Goal: Task Accomplishment & Management: Manage account settings

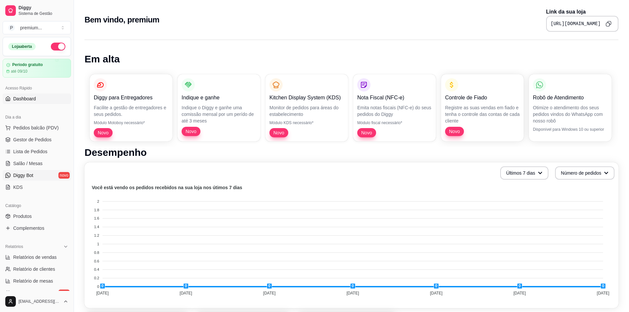
click at [29, 176] on span "Diggy Bot" at bounding box center [23, 175] width 20 height 7
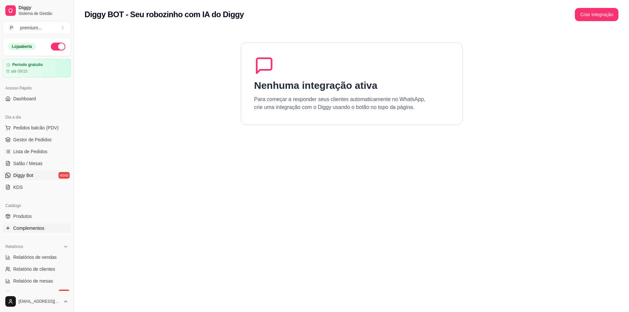
scroll to position [33, 0]
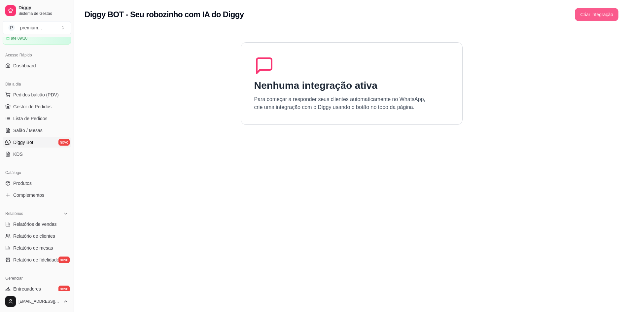
click at [608, 19] on button "Criar integração" at bounding box center [597, 14] width 44 height 13
click at [582, 21] on button "Criar integração" at bounding box center [597, 14] width 42 height 13
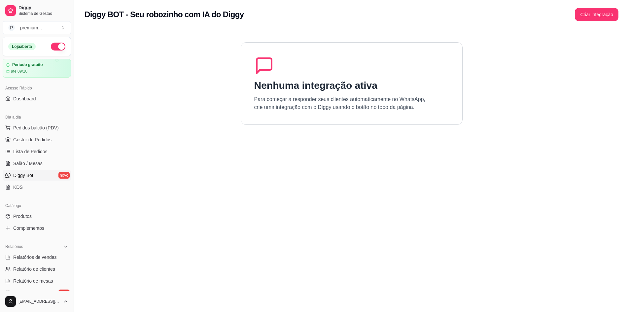
click at [587, 21] on div "Diggy BOT - Seu robozinho com IA do Diggy Criar integração" at bounding box center [351, 12] width 555 height 25
click at [587, 19] on button "Criar integração" at bounding box center [597, 14] width 44 height 13
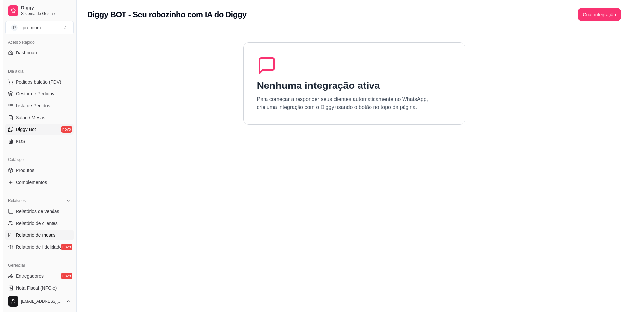
scroll to position [33, 0]
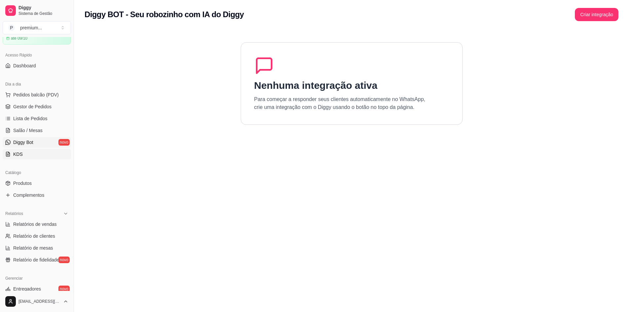
click at [44, 154] on link "KDS" at bounding box center [37, 154] width 68 height 11
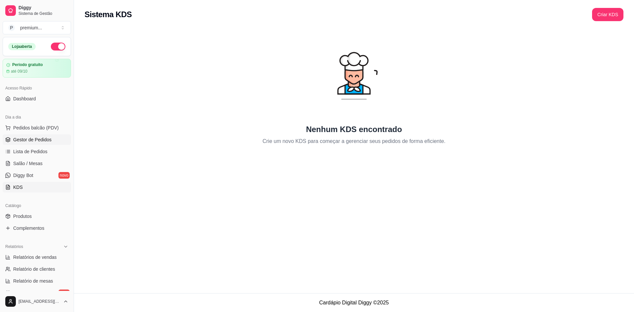
click at [49, 138] on span "Gestor de Pedidos" at bounding box center [32, 139] width 38 height 7
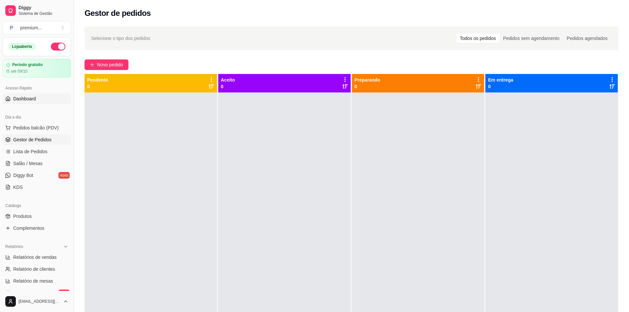
click at [48, 95] on link "Dashboard" at bounding box center [37, 98] width 68 height 11
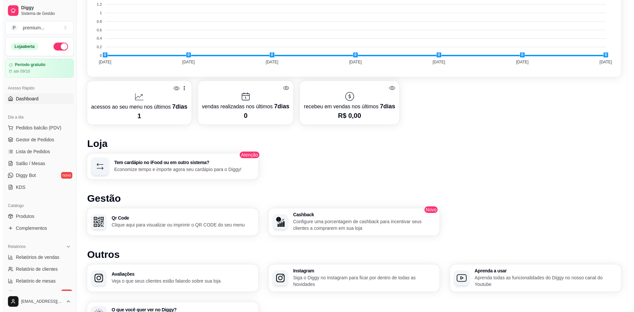
scroll to position [271, 0]
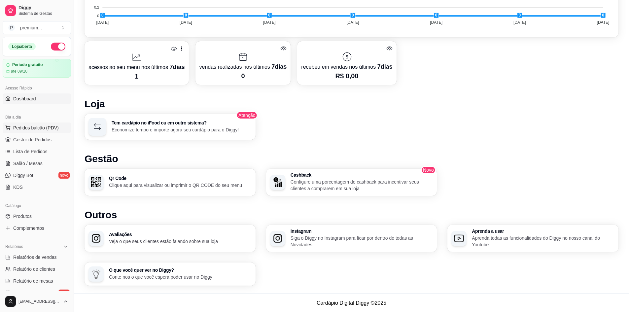
click at [43, 132] on button "Pedidos balcão (PDV)" at bounding box center [37, 128] width 68 height 11
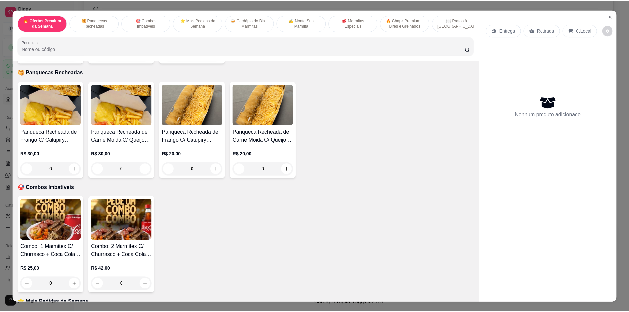
scroll to position [297, 0]
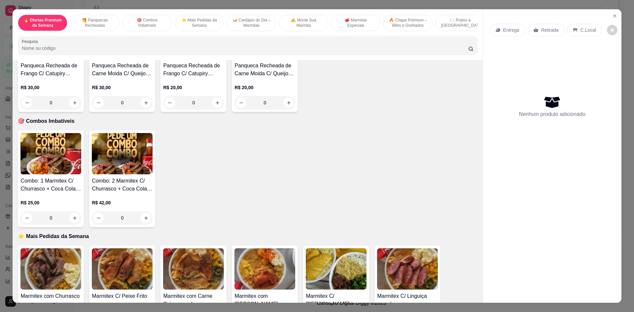
click at [144, 222] on div "0" at bounding box center [122, 217] width 61 height 13
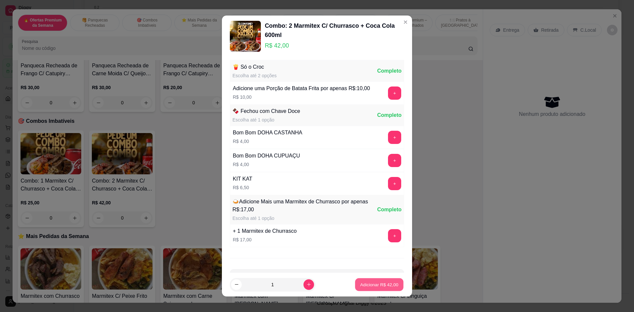
click at [375, 283] on p "Adicionar R$ 42,00" at bounding box center [379, 284] width 38 height 6
type input "1"
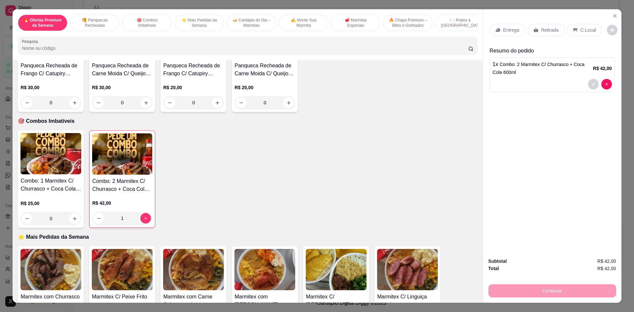
click at [537, 32] on div "Retirada" at bounding box center [546, 30] width 37 height 13
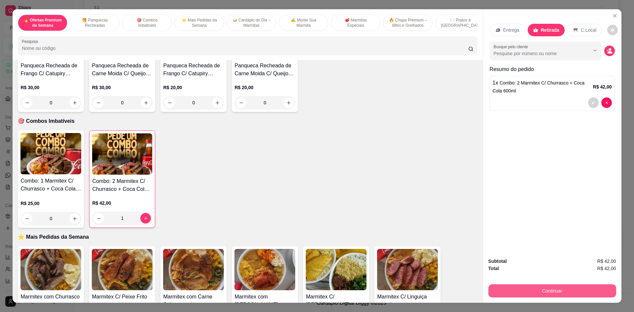
click at [580, 295] on button "Continuar" at bounding box center [552, 290] width 128 height 13
click at [504, 26] on div "Entrega" at bounding box center [507, 30] width 35 height 13
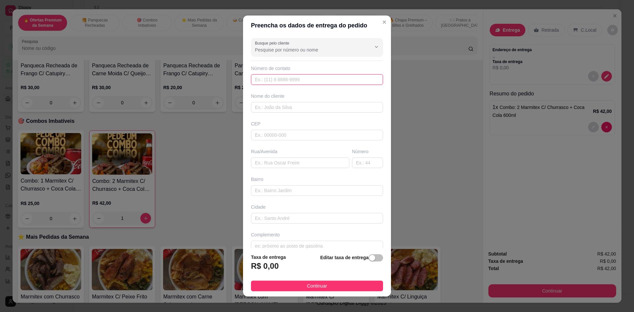
click at [318, 79] on input "text" at bounding box center [317, 79] width 132 height 11
type input "[PHONE_NUMBER]"
click at [341, 106] on input "text" at bounding box center [317, 107] width 132 height 11
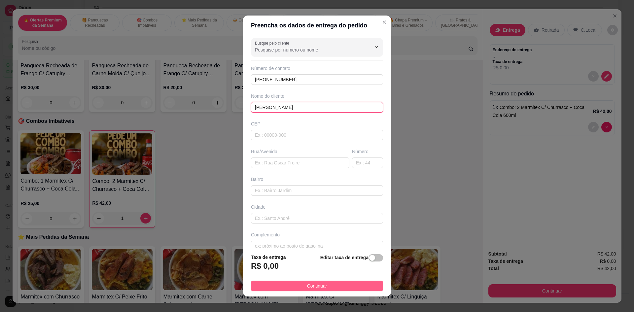
type input "[PERSON_NAME]"
click at [337, 289] on button "Continuar" at bounding box center [317, 286] width 132 height 11
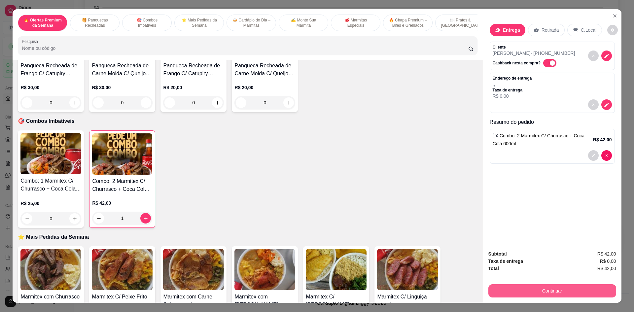
click at [521, 290] on button "Continuar" at bounding box center [552, 290] width 128 height 13
click at [613, 19] on button "Close" at bounding box center [615, 16] width 11 height 11
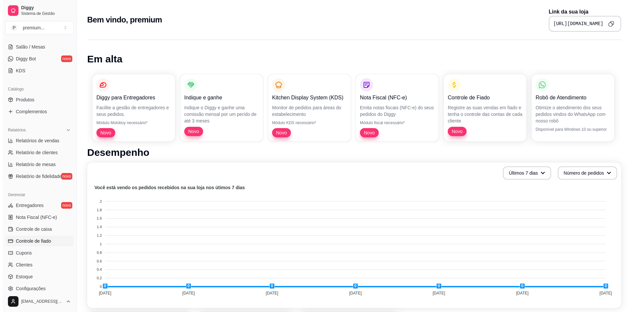
scroll to position [132, 0]
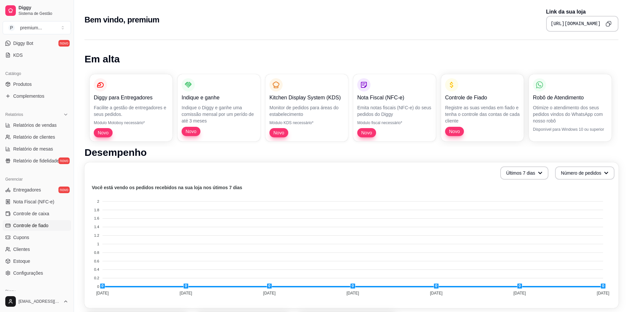
click at [56, 223] on link "Controle de fiado" at bounding box center [37, 225] width 68 height 11
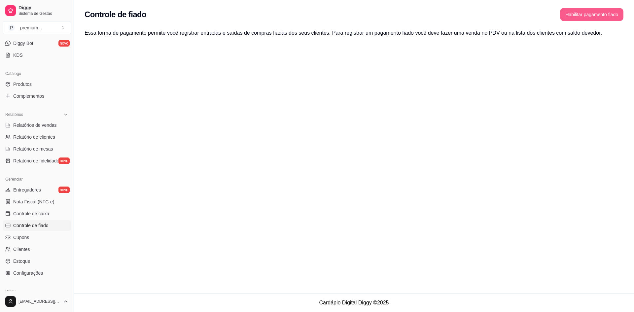
click at [594, 13] on button "Habilitar pagamento fiado" at bounding box center [591, 14] width 63 height 13
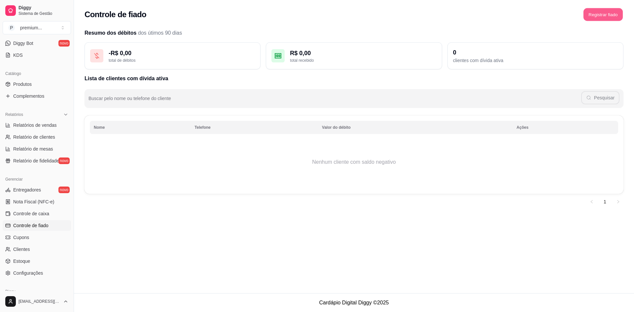
click at [600, 14] on button "Registrar fiado" at bounding box center [603, 14] width 39 height 13
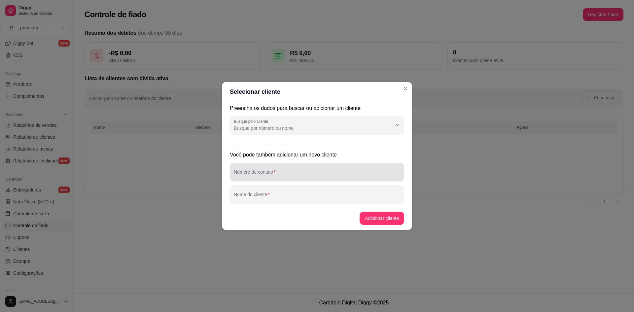
click at [329, 173] on input "Número de contato" at bounding box center [317, 174] width 166 height 7
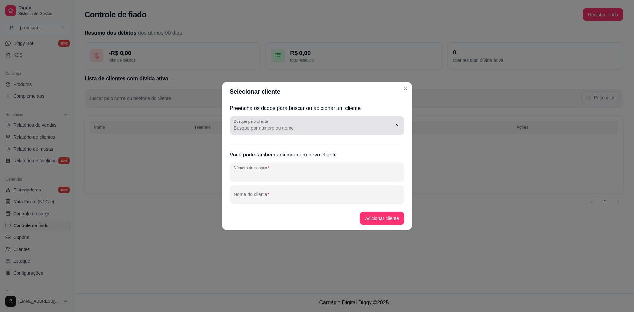
click at [391, 122] on button "Show suggestions" at bounding box center [388, 125] width 11 height 11
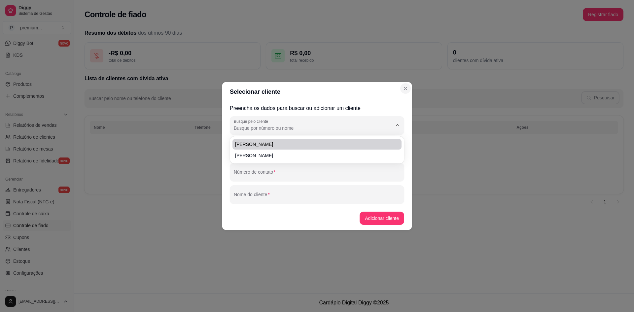
click at [407, 88] on icon "Close" at bounding box center [405, 88] width 5 height 5
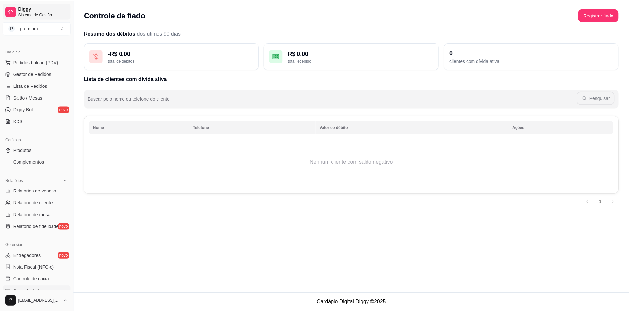
scroll to position [64, 0]
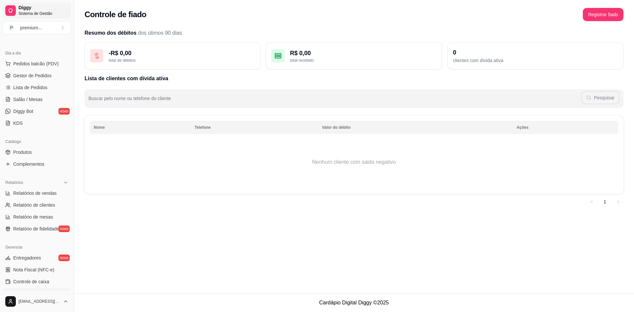
click at [42, 12] on span "Sistema de Gestão" at bounding box center [43, 13] width 50 height 5
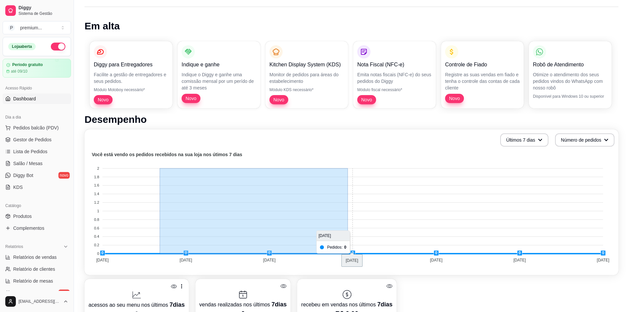
drag, startPoint x: 160, startPoint y: 179, endPoint x: 359, endPoint y: 231, distance: 205.5
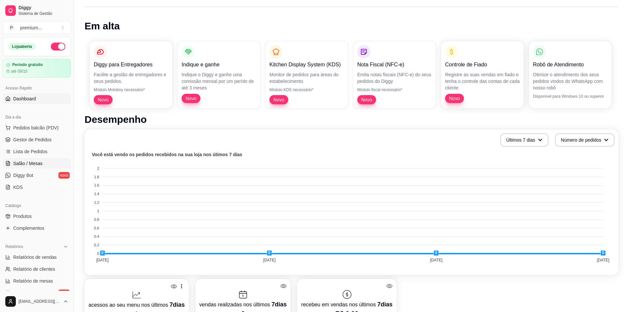
click at [36, 164] on span "Salão / Mesas" at bounding box center [27, 163] width 29 height 7
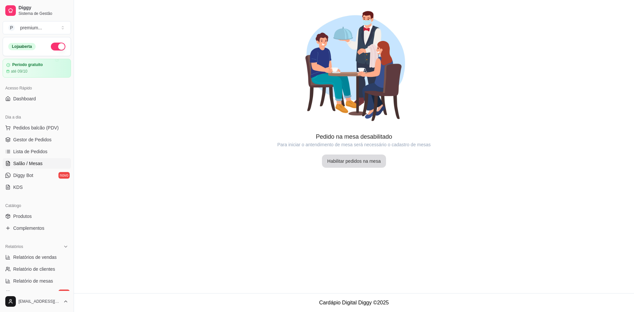
click at [357, 160] on button "Habilitar pedidos na mesa" at bounding box center [354, 161] width 64 height 13
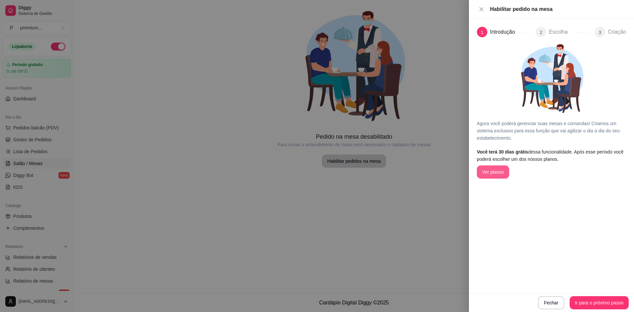
click at [491, 171] on button "Ver planos" at bounding box center [493, 171] width 32 height 13
click at [584, 301] on button "Ir para o próximo passo" at bounding box center [599, 303] width 57 height 13
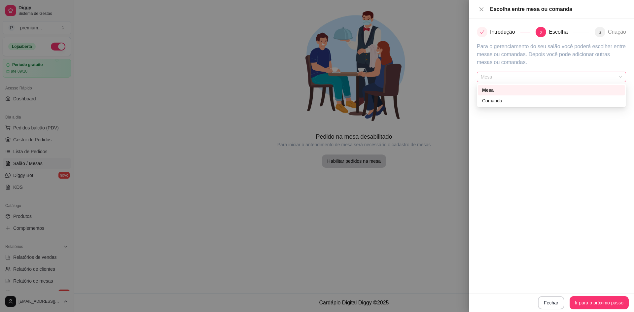
click at [563, 82] on div "Mesa" at bounding box center [551, 77] width 149 height 11
click at [538, 219] on div "Introdução 2 Escolha 3 Criação Para o gerenciamento do seu salão você poderá es…" at bounding box center [551, 156] width 165 height 274
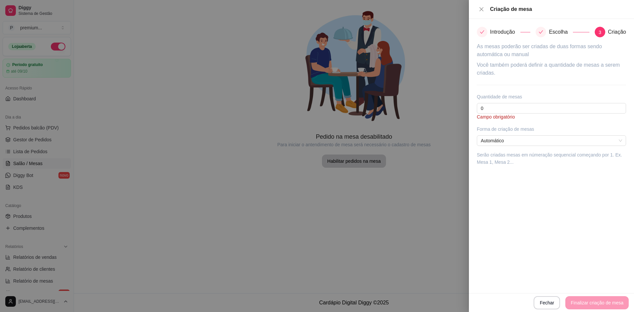
click at [531, 115] on article "Campo obrigatório" at bounding box center [551, 117] width 149 height 7
click at [531, 112] on input "0" at bounding box center [551, 108] width 149 height 11
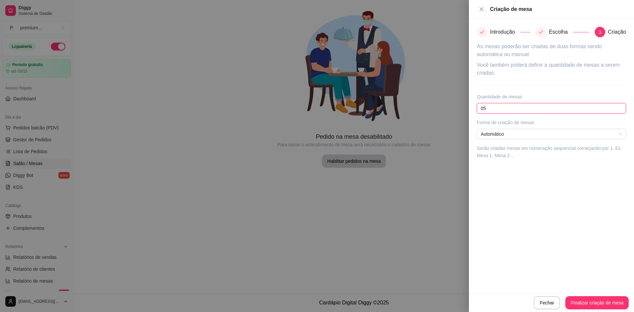
type input "0"
type input "10"
click at [615, 300] on button "Finalizar criação de mesa" at bounding box center [596, 303] width 61 height 13
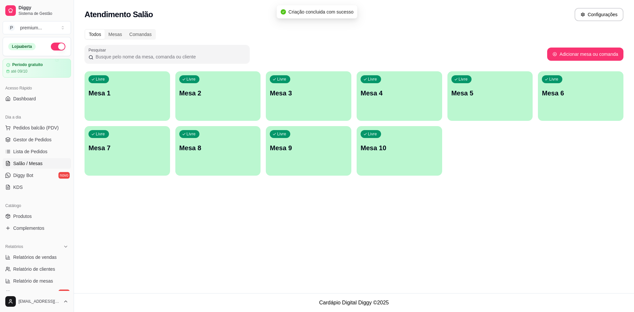
click at [149, 94] on p "Mesa 1" at bounding box center [128, 93] width 78 height 9
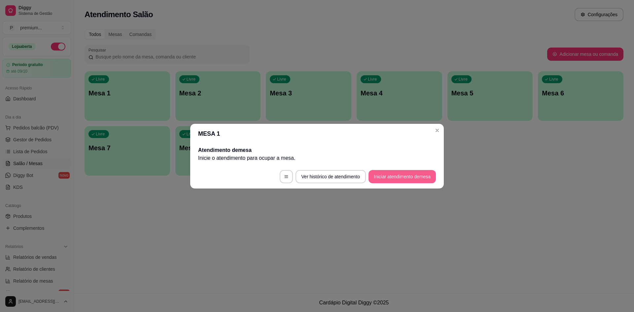
click at [379, 178] on button "Iniciar atendimento de mesa" at bounding box center [402, 176] width 67 height 13
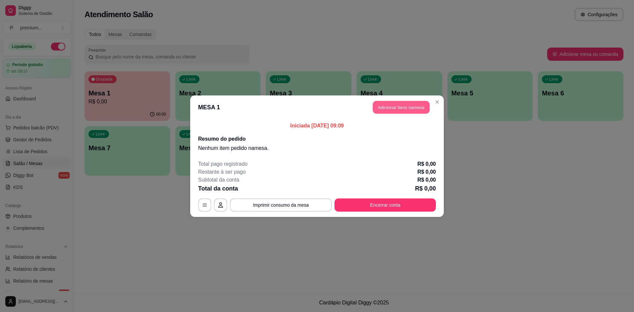
click at [382, 110] on button "Adicionar itens na mesa" at bounding box center [401, 107] width 57 height 13
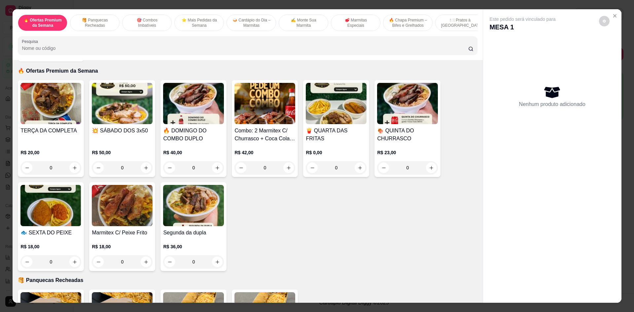
scroll to position [33, 0]
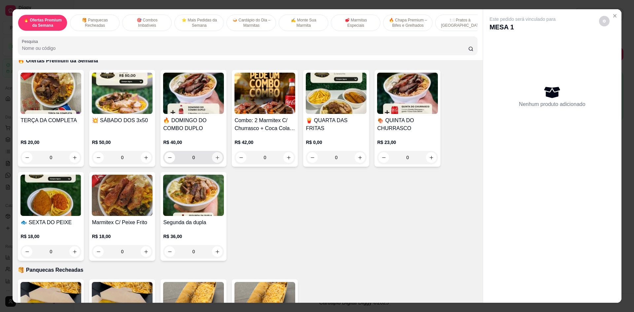
click at [218, 163] on button "increase-product-quantity" at bounding box center [217, 157] width 11 height 11
type input "1"
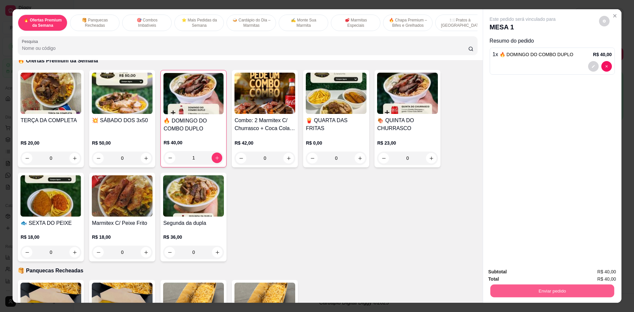
click at [516, 292] on button "Enviar pedido" at bounding box center [552, 290] width 124 height 13
click at [590, 277] on button "Sim, quero registrar" at bounding box center [593, 275] width 48 height 12
click at [572, 281] on div "Total R$ 40,00" at bounding box center [552, 278] width 128 height 7
click at [564, 290] on button "Enviar pedido" at bounding box center [552, 290] width 128 height 13
click at [523, 275] on button "Não registrar e enviar pedido" at bounding box center [530, 274] width 67 height 12
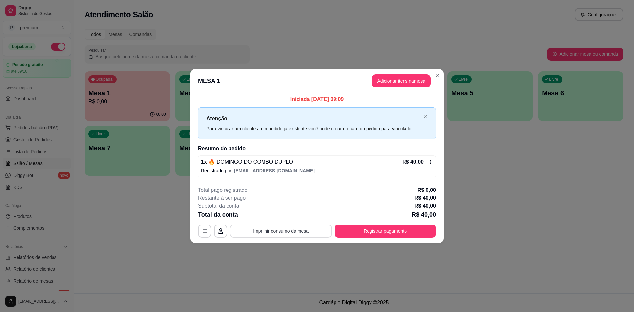
click at [258, 231] on button "Imprimir consumo da mesa" at bounding box center [281, 231] width 102 height 13
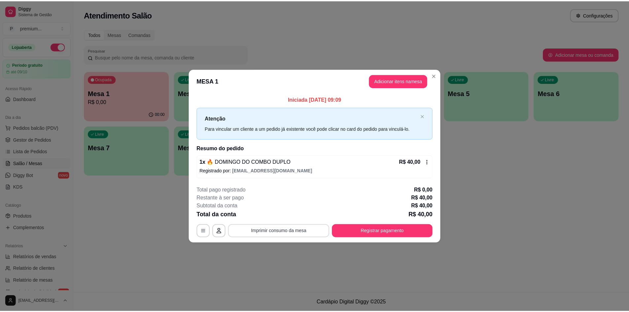
scroll to position [0, 0]
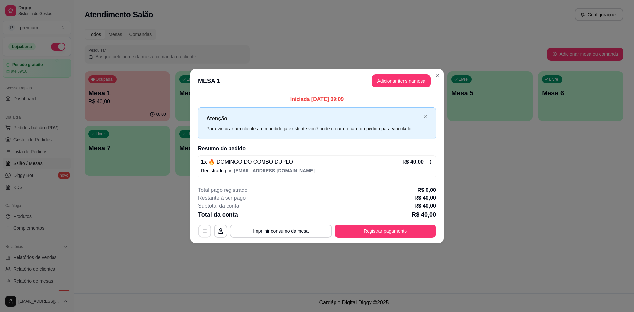
click at [205, 229] on icon "button" at bounding box center [204, 231] width 5 height 5
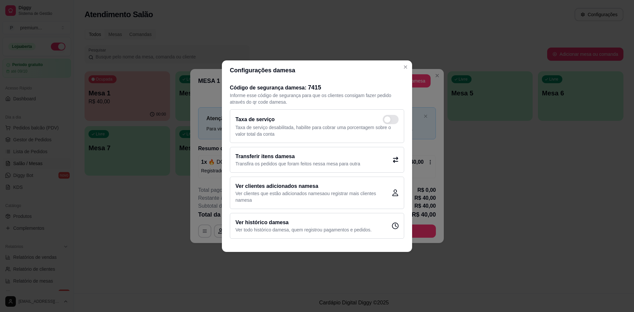
click at [340, 232] on p "Ver todo histórico da mesa , quem registrou pagamentos e pedidos." at bounding box center [303, 230] width 136 height 7
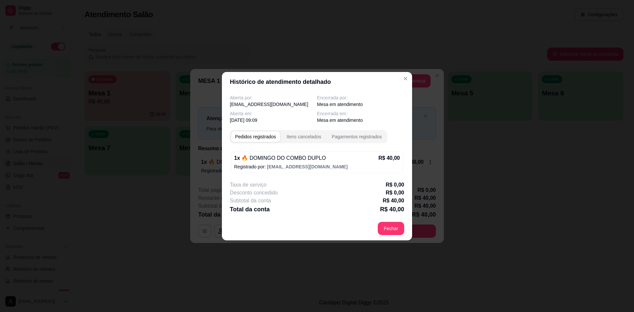
click at [306, 143] on div "Pedidos registrados Itens cancelados Pagamentos registrados" at bounding box center [309, 136] width 158 height 13
click at [308, 138] on div "Itens cancelados" at bounding box center [304, 136] width 35 height 7
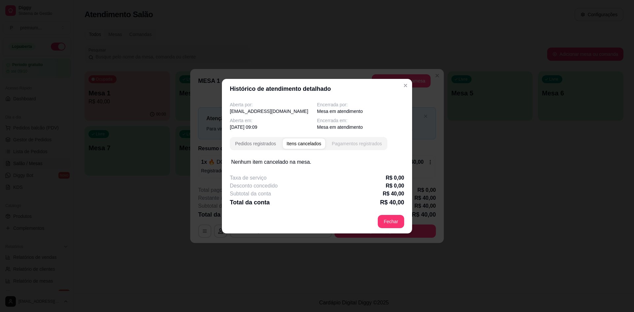
click at [348, 144] on div "Pagamentos registrados" at bounding box center [357, 143] width 50 height 7
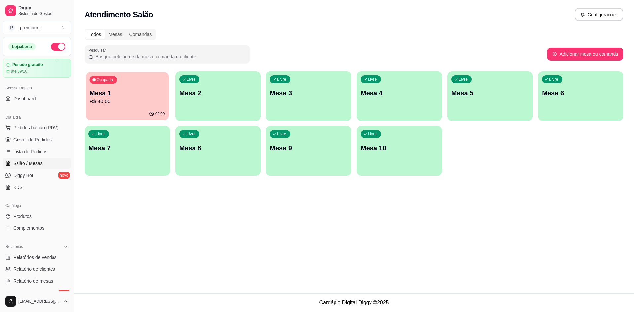
click at [148, 108] on div "00:00" at bounding box center [127, 114] width 83 height 13
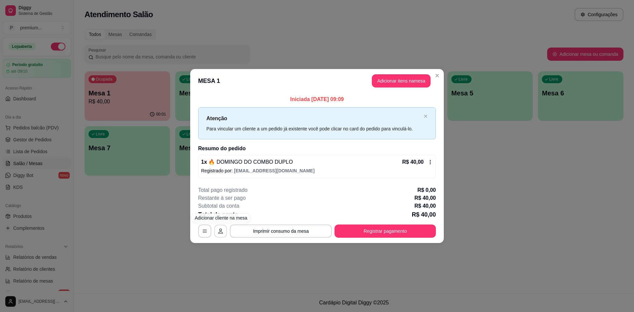
click at [223, 229] on icon "button" at bounding box center [220, 231] width 5 height 5
click at [372, 234] on button "Registrar pagamento" at bounding box center [385, 231] width 98 height 13
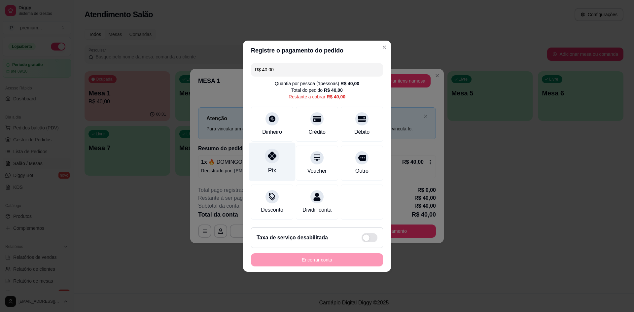
click at [268, 167] on div "Pix" at bounding box center [272, 170] width 8 height 9
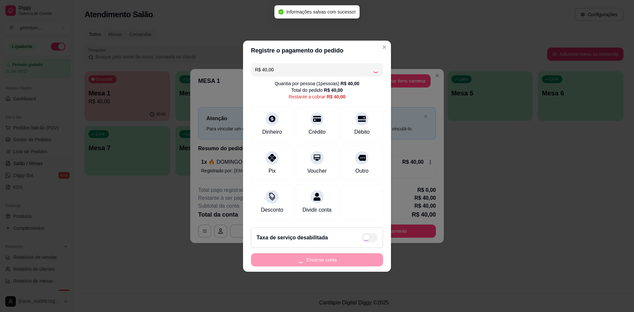
type input "R$ 0,00"
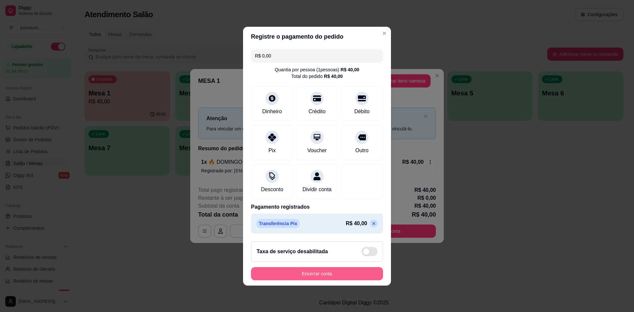
click at [322, 273] on button "Encerrar conta" at bounding box center [317, 273] width 132 height 13
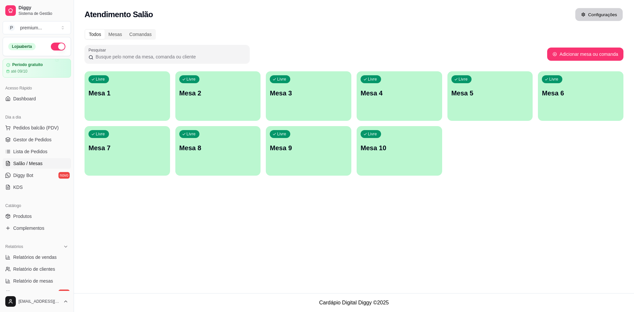
click at [603, 15] on button "Configurações" at bounding box center [599, 14] width 48 height 13
click at [43, 173] on link "Diggy Bot novo" at bounding box center [37, 175] width 68 height 11
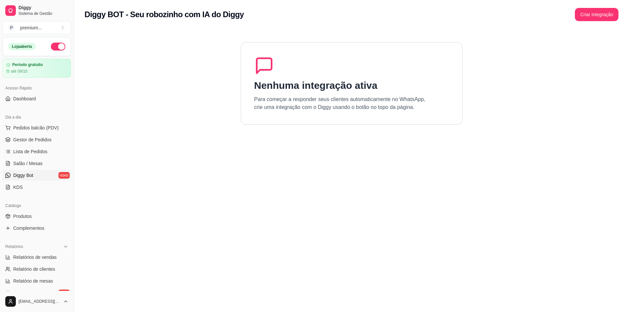
click at [577, 20] on div "Criar integração" at bounding box center [597, 14] width 44 height 13
click at [582, 16] on button "Criar integração" at bounding box center [597, 14] width 44 height 13
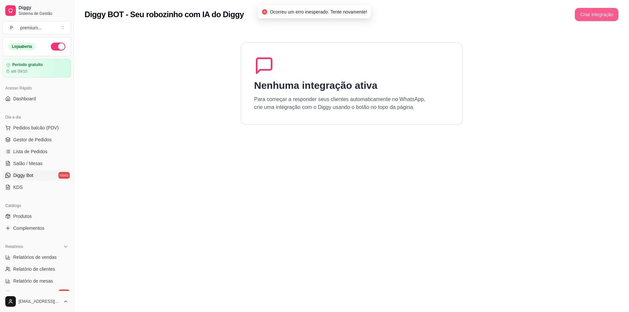
click at [580, 17] on button "Criar integração" at bounding box center [597, 14] width 44 height 13
click at [58, 101] on link "Dashboard" at bounding box center [37, 98] width 68 height 11
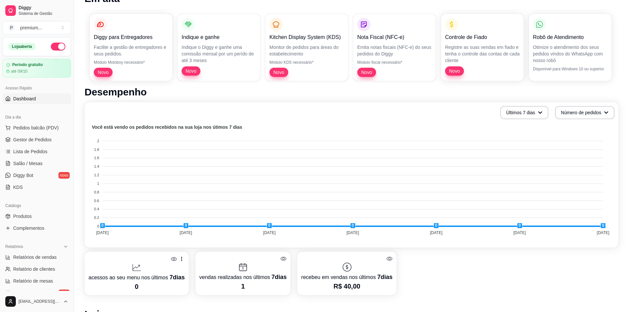
scroll to position [40, 0]
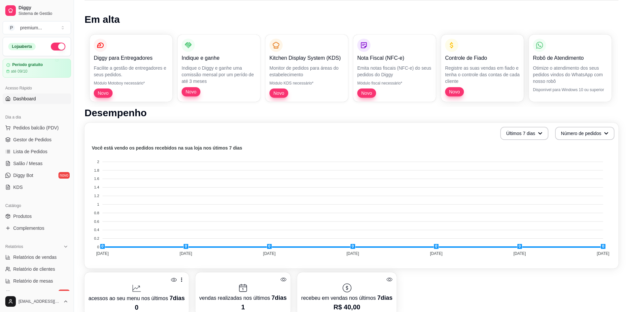
click at [585, 75] on p "Otimize o atendimento dos seus pedidos vindos do WhatsApp com nosso robô" at bounding box center [570, 75] width 75 height 20
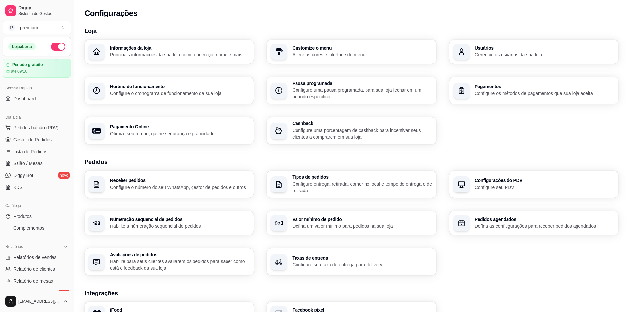
click at [377, 63] on div "Customize o menu Altere as cores e interface do menu" at bounding box center [351, 52] width 169 height 24
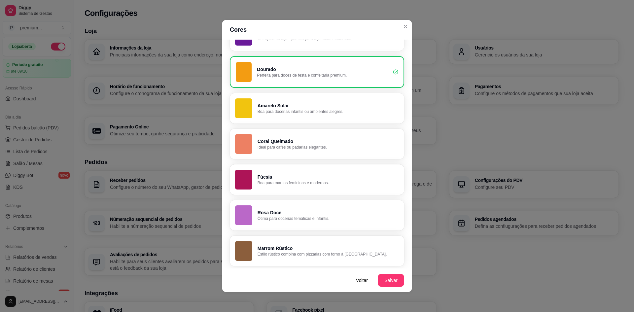
scroll to position [401, 0]
click at [386, 278] on button "Salvar" at bounding box center [391, 280] width 26 height 13
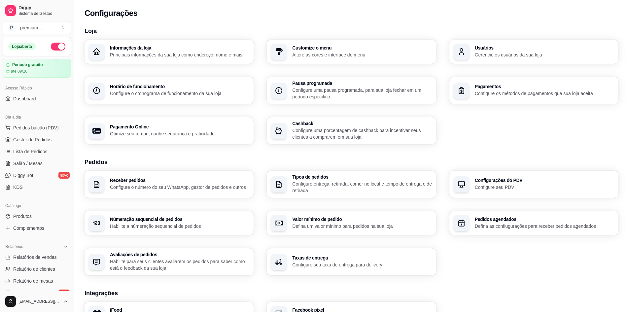
click at [529, 63] on div "Usuários Gerencie os usuários da sua loja" at bounding box center [534, 52] width 169 height 24
click at [172, 56] on p "Principais informações da sua loja como endereço, nome e mais" at bounding box center [180, 55] width 136 height 6
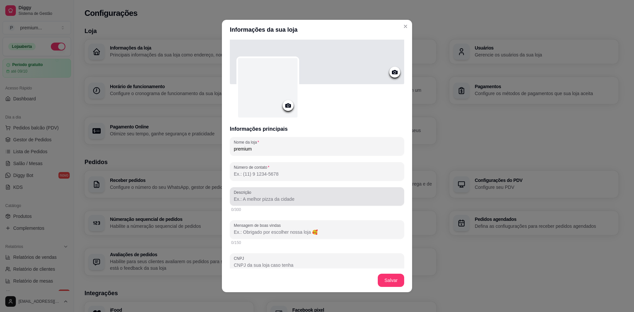
scroll to position [33, 0]
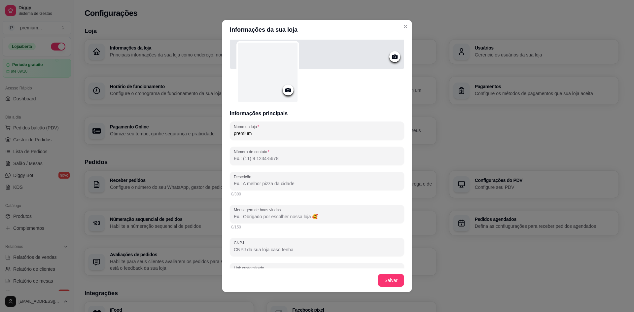
click at [287, 90] on icon at bounding box center [288, 90] width 6 height 4
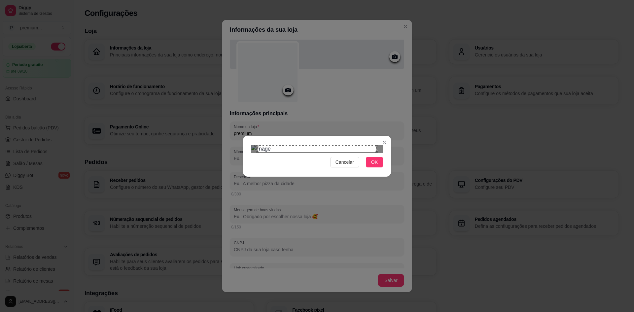
click at [380, 170] on div "Cancelar OK" at bounding box center [317, 156] width 148 height 28
click at [379, 167] on button "OK" at bounding box center [374, 162] width 17 height 11
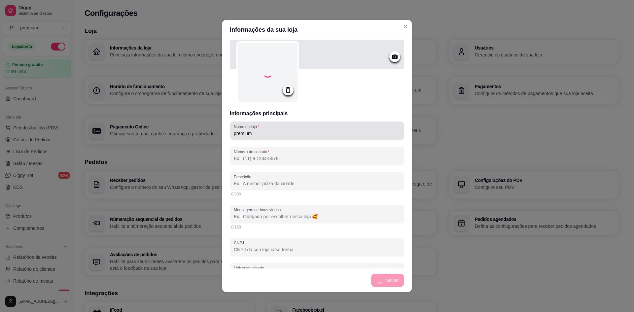
click at [281, 139] on div "Nome da loja premium" at bounding box center [317, 131] width 174 height 18
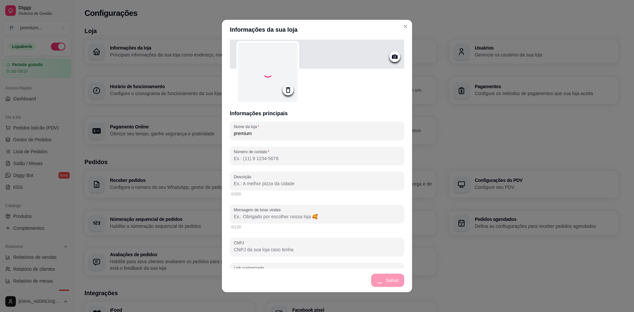
drag, startPoint x: 261, startPoint y: 135, endPoint x: 217, endPoint y: 142, distance: 44.1
click at [217, 142] on div "Informações da sua loja Informações principais Nome da loja premium Número de c…" at bounding box center [317, 156] width 634 height 312
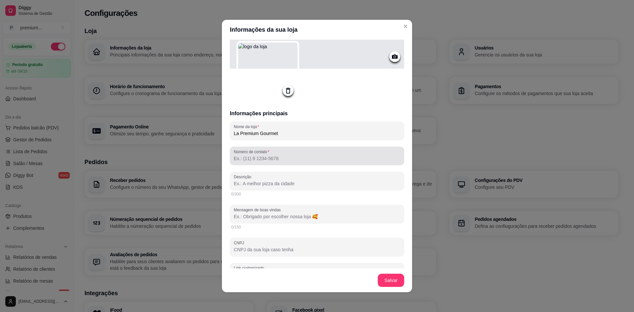
type input "La Premium Gourmet"
click at [262, 164] on div "Número de contato" at bounding box center [317, 156] width 174 height 18
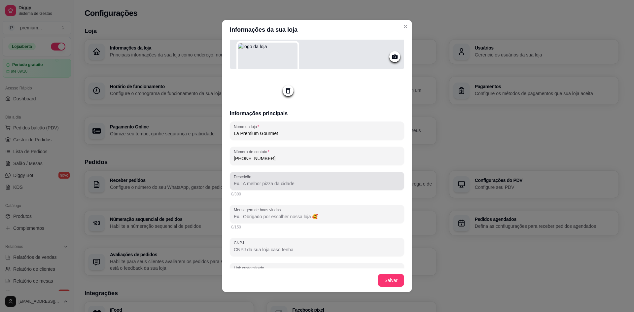
type input "[PHONE_NUMBER]"
click at [243, 187] on div at bounding box center [317, 180] width 166 height 13
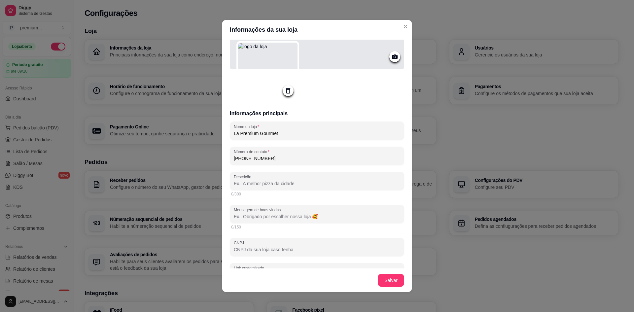
type input "b"
click at [300, 182] on input "Bem vindos ao seu novo [PERSON_NAME]!" at bounding box center [317, 183] width 166 height 7
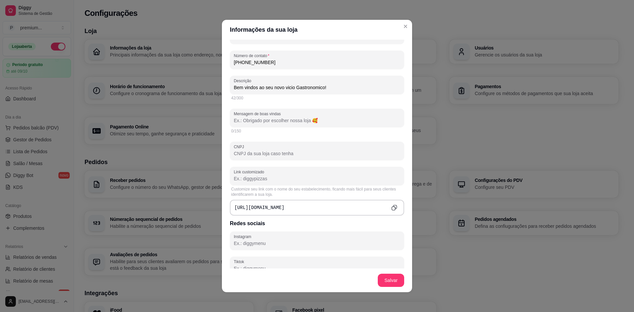
scroll to position [132, 0]
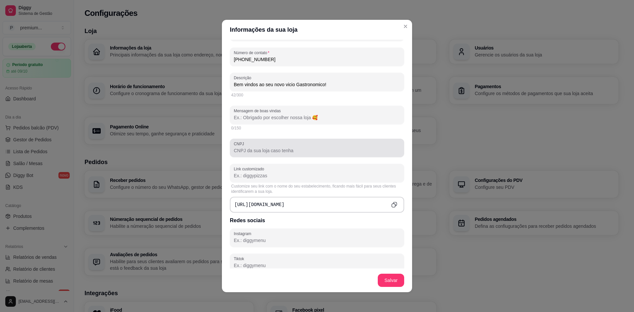
type input "Bem vindos ao seu novo vicio Gastronomico!"
click at [271, 154] on div at bounding box center [317, 147] width 166 height 13
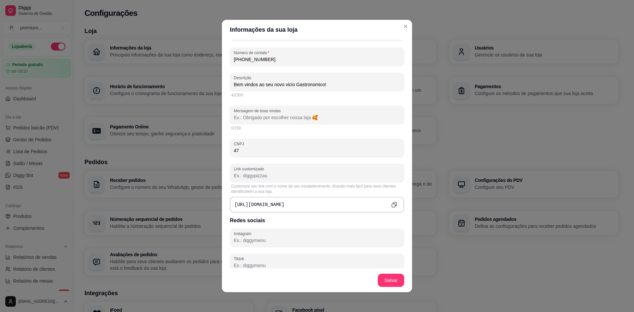
type input "4"
click at [271, 171] on div at bounding box center [317, 172] width 166 height 13
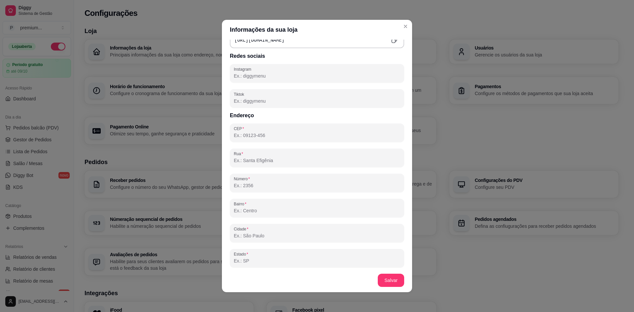
scroll to position [323, 0]
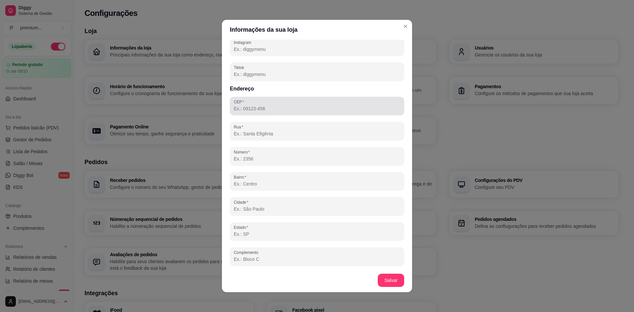
type input "lapremium"
click at [308, 113] on div "CEP" at bounding box center [317, 106] width 174 height 18
type input "76870-415"
click at [322, 108] on input "CEP" at bounding box center [317, 108] width 166 height 7
type input "76870-416"
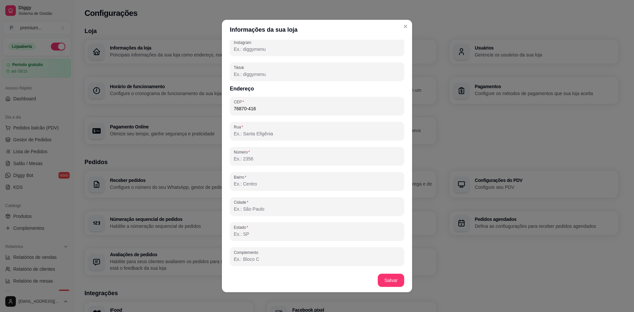
type input "[GEOGRAPHIC_DATA] - até 2252/2253"
type input "Setor 03"
type input "Ariquemes"
type input "RO"
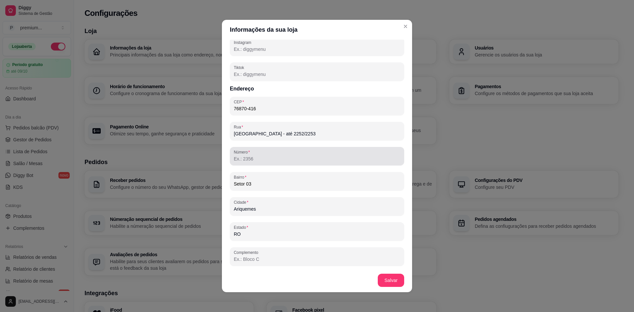
click at [292, 164] on div "Número" at bounding box center [317, 156] width 174 height 18
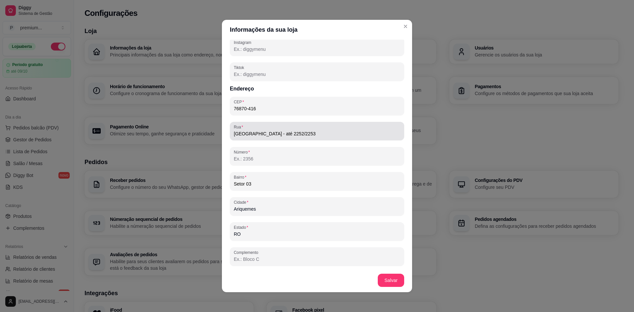
drag, startPoint x: 306, startPoint y: 139, endPoint x: 262, endPoint y: 138, distance: 43.3
click at [262, 138] on div "[GEOGRAPHIC_DATA] - até 2252/2253" at bounding box center [317, 131] width 174 height 18
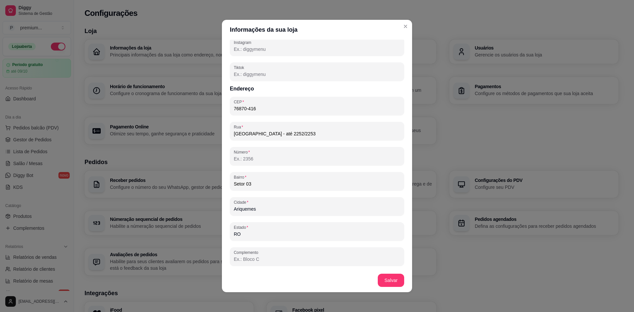
drag, startPoint x: 299, startPoint y: 135, endPoint x: 258, endPoint y: 136, distance: 40.3
click at [258, 136] on input "[GEOGRAPHIC_DATA] - até 2252/2253" at bounding box center [317, 133] width 166 height 7
type input "[GEOGRAPHIC_DATA]"
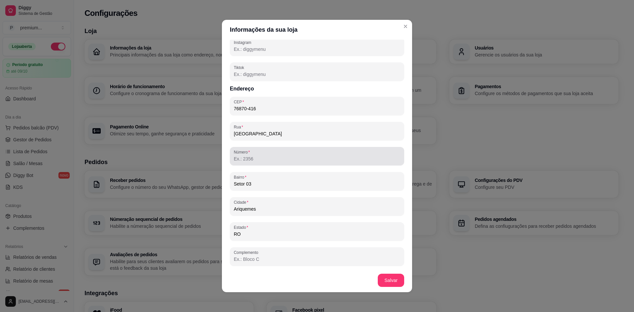
click at [282, 165] on div "Número" at bounding box center [317, 156] width 174 height 18
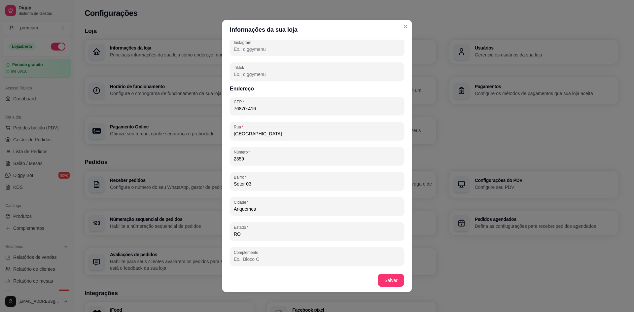
drag, startPoint x: 292, startPoint y: 157, endPoint x: 175, endPoint y: 180, distance: 119.4
click at [175, 180] on div "Informações da sua loja Informações principais Nome da loja La Premium Gourmet …" at bounding box center [317, 156] width 634 height 312
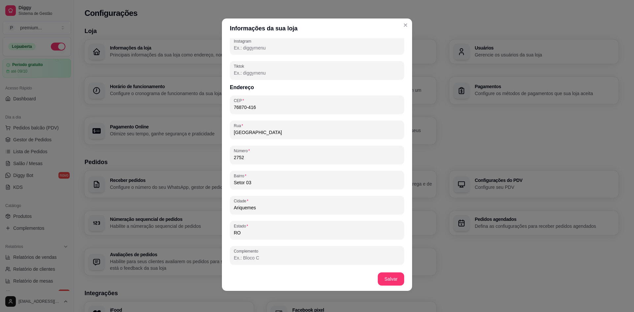
type input "2752"
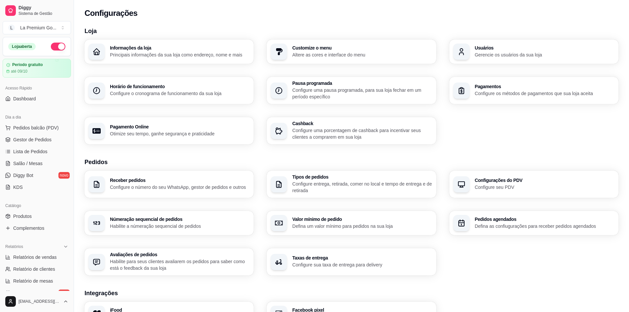
click at [186, 64] on div "Informações da loja Principais informações da sua loja como endereço, nome e ma…" at bounding box center [352, 92] width 534 height 105
click at [190, 51] on div "Informações da loja Principais informações da sua loja como endereço, nome e ma…" at bounding box center [180, 52] width 140 height 13
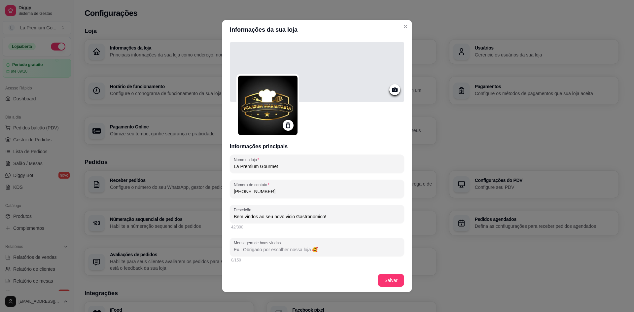
click at [391, 86] on icon at bounding box center [395, 90] width 8 height 8
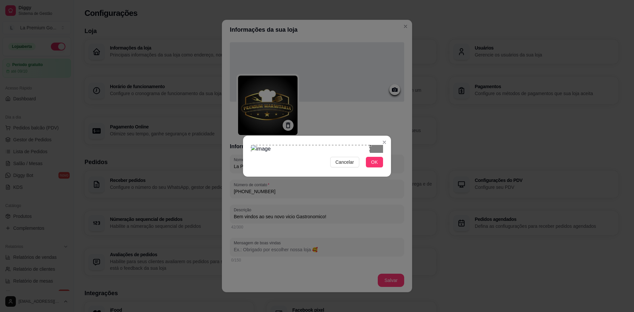
click at [315, 145] on div "Use the arrow keys to move the crop selection area" at bounding box center [310, 165] width 119 height 40
click at [396, 192] on div "Cancelar OK" at bounding box center [317, 156] width 634 height 312
click at [382, 167] on button "OK" at bounding box center [374, 162] width 17 height 11
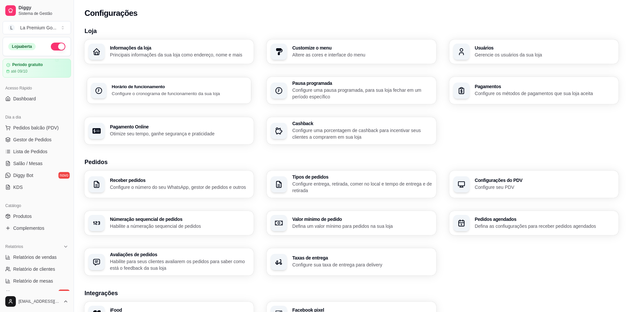
click at [181, 91] on p "Configure o cronograma de funcionamento da sua loja" at bounding box center [180, 93] width 136 height 6
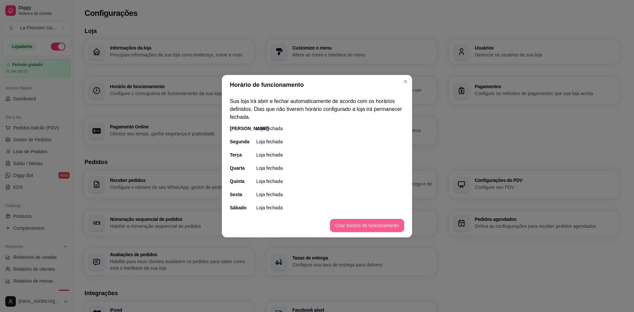
click at [358, 227] on button "Criar horário de funcionamento" at bounding box center [367, 225] width 74 height 13
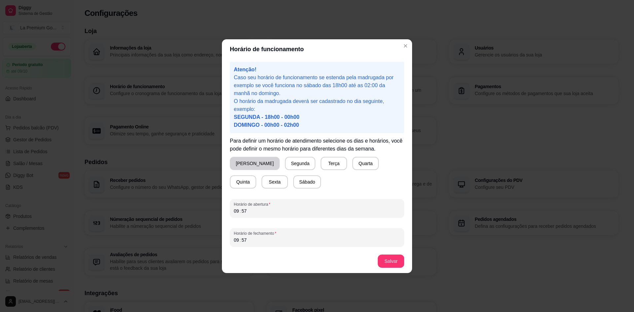
click at [246, 160] on button "[PERSON_NAME]" at bounding box center [255, 163] width 50 height 13
drag, startPoint x: 308, startPoint y: 174, endPoint x: 299, endPoint y: 169, distance: 10.8
click at [305, 172] on div "Domingo Segunda Terça Quarta Quinta Sexta Sábado" at bounding box center [317, 173] width 174 height 32
click at [285, 170] on div "Domingo Segunda Terça Quarta Quinta Sexta Sábado" at bounding box center [317, 173] width 174 height 32
click at [296, 164] on div "Domingo Segunda Terça Quarta Quinta Sexta Sábado" at bounding box center [317, 173] width 174 height 32
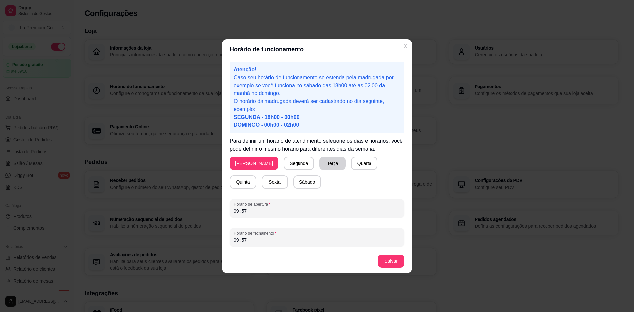
click at [319, 163] on button "Terça" at bounding box center [332, 163] width 26 height 13
click at [284, 168] on button "Segunda" at bounding box center [298, 163] width 29 height 13
click at [350, 163] on button "Quarta" at bounding box center [363, 163] width 26 height 13
click at [234, 160] on button "[PERSON_NAME]" at bounding box center [254, 163] width 49 height 13
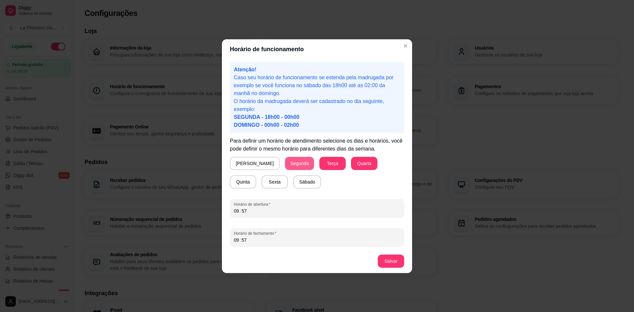
click at [286, 159] on button "Segunda" at bounding box center [299, 163] width 29 height 13
click at [321, 159] on button "Terça" at bounding box center [334, 163] width 26 height 13
click at [256, 175] on button "Quinta" at bounding box center [243, 181] width 26 height 13
click at [262, 182] on button "Sexta" at bounding box center [275, 181] width 26 height 13
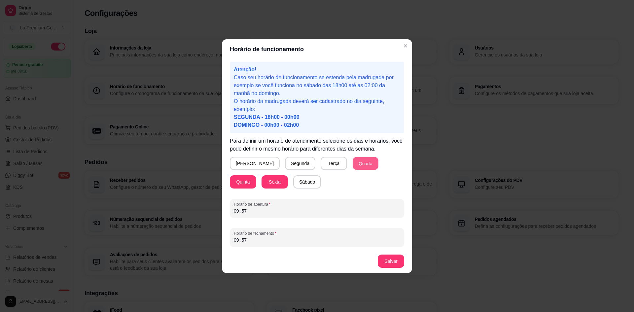
click at [353, 167] on button "Quarta" at bounding box center [366, 163] width 26 height 13
click at [256, 175] on button "Quinta" at bounding box center [243, 181] width 26 height 13
click at [250, 236] on div "09 : 57" at bounding box center [317, 240] width 166 height 8
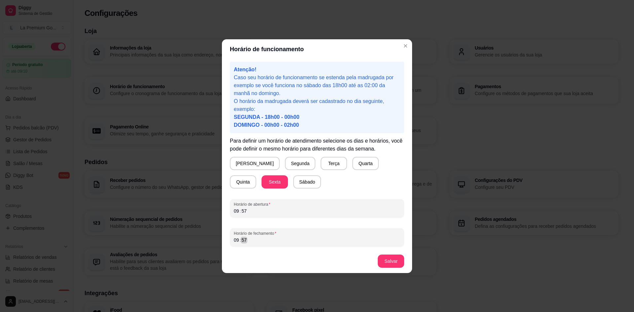
click at [250, 236] on div "09 : 57" at bounding box center [317, 240] width 166 height 8
click at [238, 241] on div "09" at bounding box center [236, 240] width 7 height 7
click at [235, 212] on div "09" at bounding box center [236, 211] width 7 height 7
click at [236, 239] on div "16" at bounding box center [236, 240] width 7 height 7
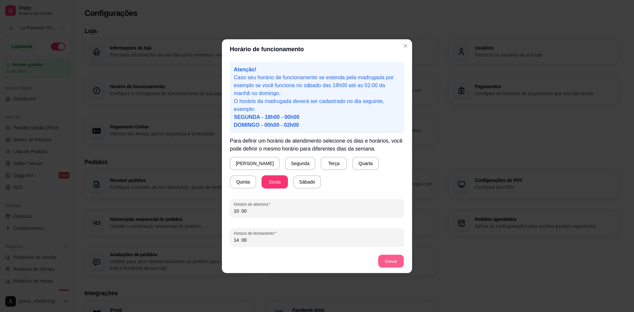
click at [385, 264] on button "Salvar" at bounding box center [391, 261] width 26 height 13
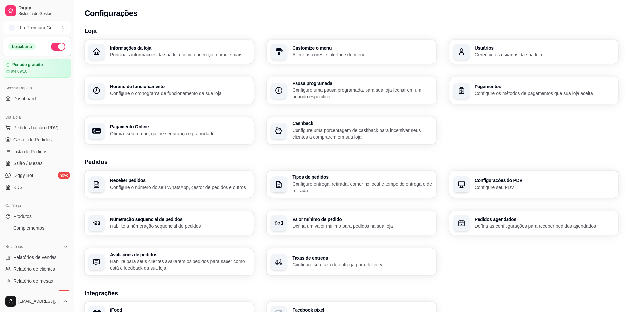
click at [542, 100] on div "Pagamentos Configure os métodos de pagamentos que sua loja aceita" at bounding box center [534, 90] width 169 height 27
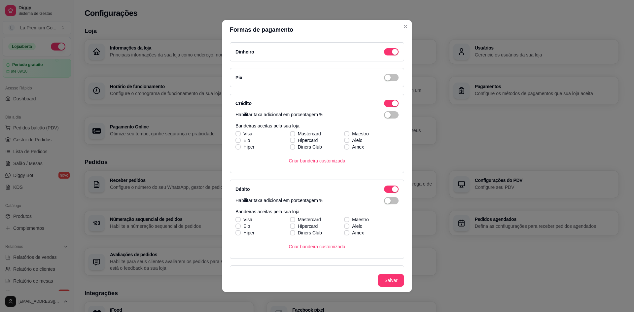
click at [380, 72] on div "Pix" at bounding box center [317, 77] width 174 height 19
click at [384, 74] on span "button" at bounding box center [391, 77] width 15 height 7
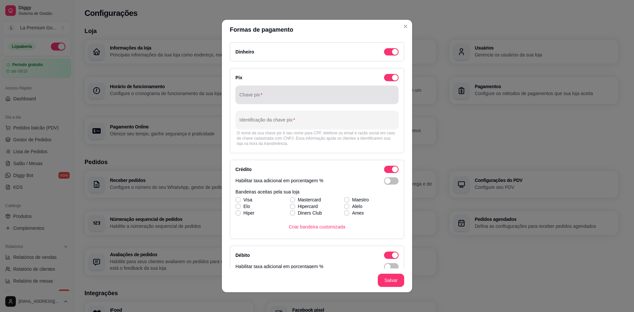
click at [302, 101] on div at bounding box center [316, 94] width 155 height 13
type input "2"
type input "47988777000170"
click at [298, 138] on div "O nome da sua chave pix é seu nome para CPF, telefone ou email e razão social e…" at bounding box center [317, 138] width 161 height 16
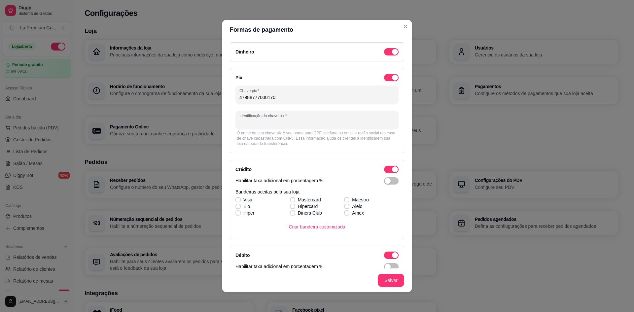
click at [302, 123] on input "Identificação da chave pix" at bounding box center [316, 122] width 155 height 7
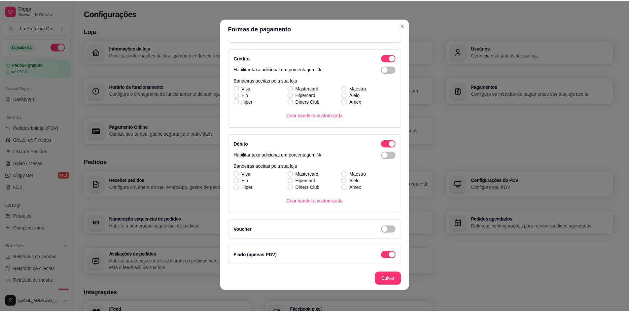
scroll to position [111, 0]
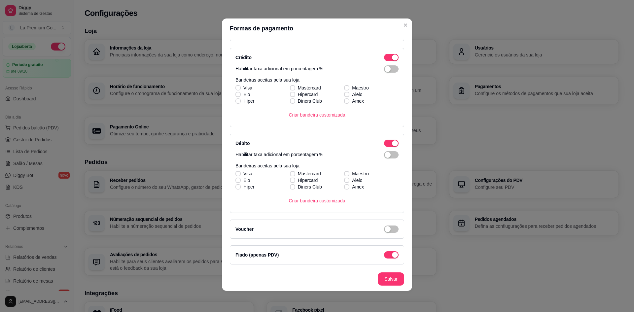
type input "Premium Gourmet"
click at [375, 277] on footer "Salvar" at bounding box center [317, 279] width 190 height 24
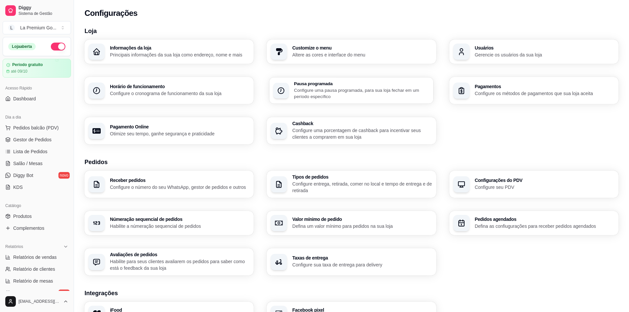
click at [294, 100] on div "Pausa programada Configure uma pausa programada, para sua loja fechar em um per…" at bounding box center [352, 90] width 164 height 26
click at [180, 101] on div "Horário de funcionamento Configure o cronograma de funcionamento da sua loja" at bounding box center [169, 90] width 169 height 27
click at [304, 122] on h3 "Cashback" at bounding box center [362, 124] width 136 height 5
click at [160, 125] on h3 "Pagamento Online" at bounding box center [180, 127] width 140 height 5
select select "4.98"
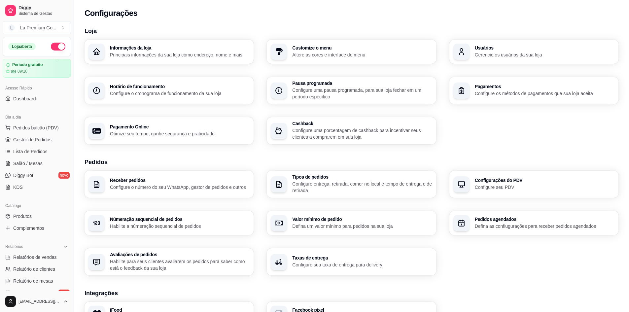
scroll to position [33, 0]
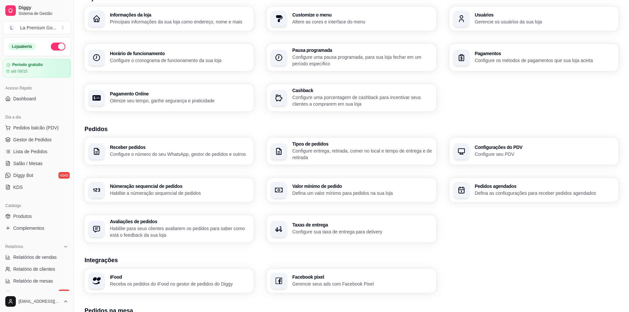
drag, startPoint x: 463, startPoint y: 169, endPoint x: 468, endPoint y: 180, distance: 11.4
click at [464, 169] on div "Receber pedidos Configure o número do seu WhatsApp, gestor de pedidos e outros …" at bounding box center [352, 190] width 534 height 105
click at [468, 186] on div "button" at bounding box center [461, 190] width 16 height 16
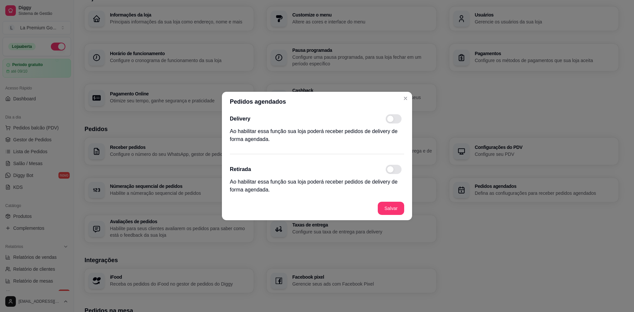
click at [396, 119] on span at bounding box center [394, 118] width 16 height 9
click at [390, 120] on input "checkbox" at bounding box center [387, 122] width 4 height 4
checkbox input "true"
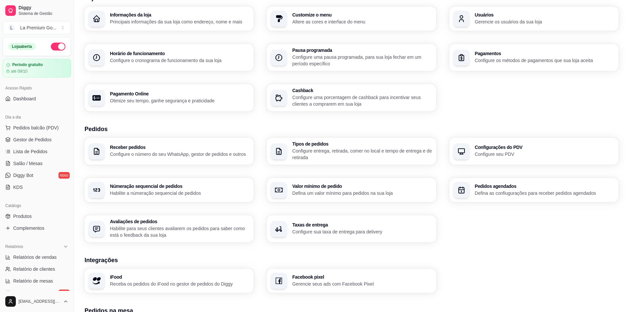
click at [349, 191] on p "Defina um valor mínimo para pedidos na sua loja" at bounding box center [362, 193] width 140 height 7
click at [502, 193] on p "Defina as confiugurações para receber pedidos agendados" at bounding box center [545, 193] width 136 height 6
click at [499, 151] on p "Configure seu PDV" at bounding box center [545, 154] width 136 height 6
click at [192, 162] on div "Receber pedidos Configure o número do seu WhatsApp, gestor de pedidos e outros" at bounding box center [169, 151] width 169 height 27
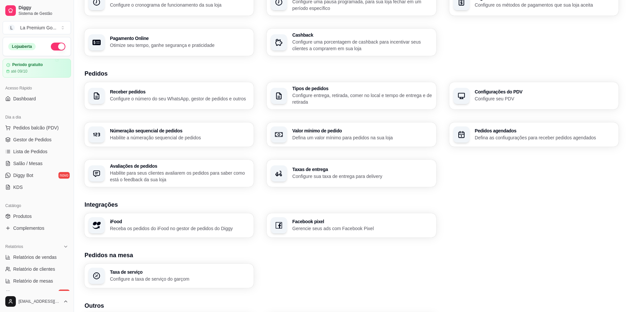
scroll to position [99, 0]
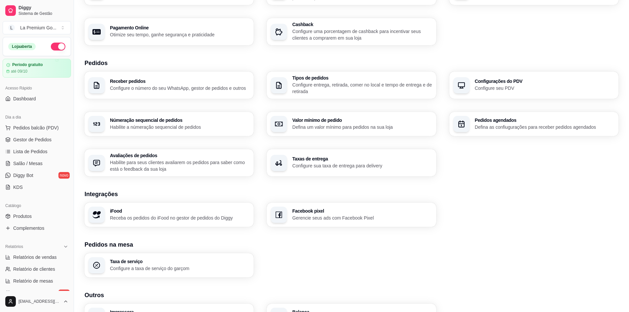
click at [209, 167] on p "Habilite para seus clientes avaliarem os pedidos para saber como está o feedbac…" at bounding box center [180, 165] width 140 height 13
click at [375, 218] on p "Gerencie seus ads com Facebook Pixel" at bounding box center [362, 218] width 140 height 7
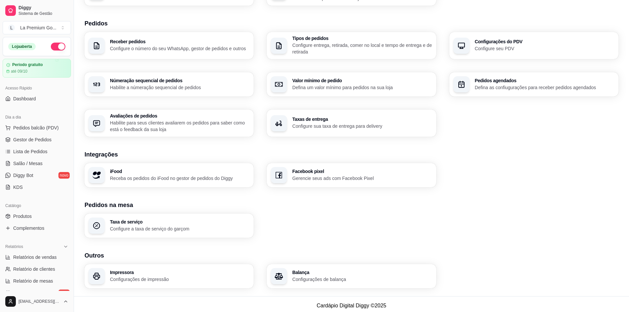
scroll to position [142, 0]
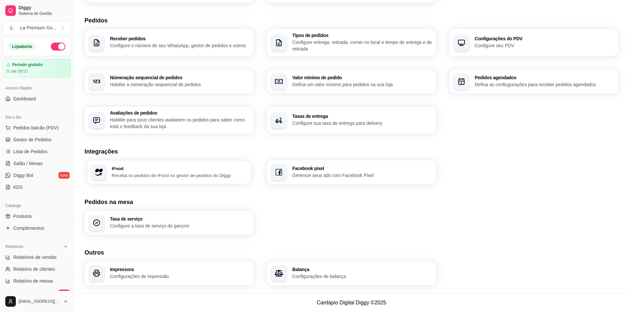
click at [219, 181] on div "iFood Receba os pedidos do iFood no gestor de pedidos do Diggy" at bounding box center [169, 172] width 164 height 23
click at [188, 167] on h3 "iFood" at bounding box center [180, 168] width 140 height 5
click at [226, 174] on p "Receba os pedidos do iFood no gestor de pedidos do Diggy" at bounding box center [180, 175] width 140 height 7
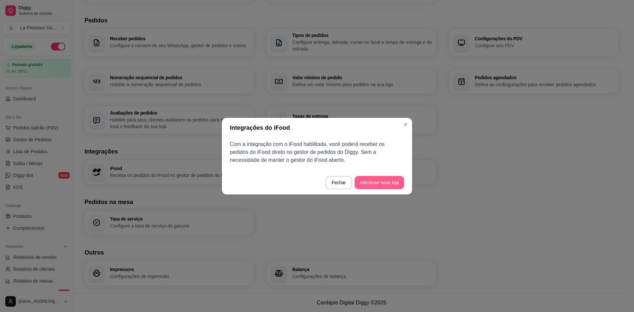
click at [372, 187] on button "Adicionar nova loja" at bounding box center [380, 182] width 50 height 13
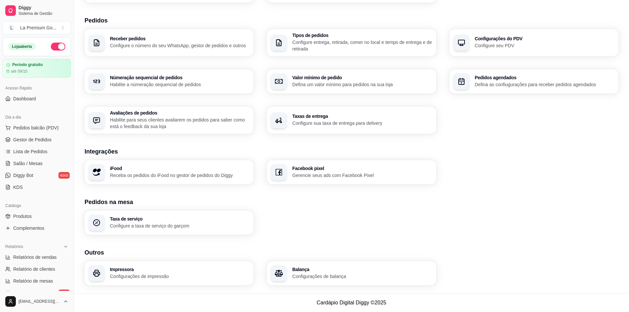
click at [294, 274] on p "Configurações de balança" at bounding box center [362, 276] width 140 height 7
drag, startPoint x: 202, startPoint y: 250, endPoint x: 198, endPoint y: 267, distance: 17.1
click at [202, 252] on h3 "Outros" at bounding box center [352, 252] width 534 height 9
click at [198, 267] on h3 "Impressora" at bounding box center [180, 269] width 140 height 5
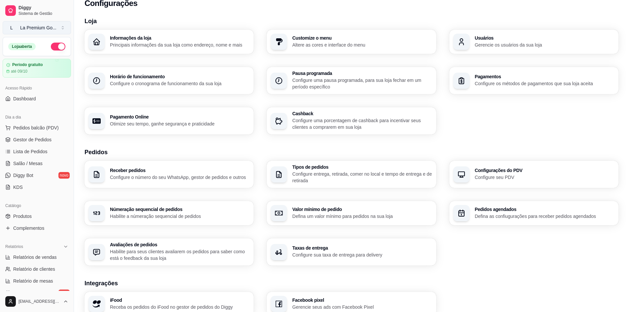
scroll to position [10, 0]
click at [45, 27] on div "La Premium Go ..." at bounding box center [38, 27] width 36 height 7
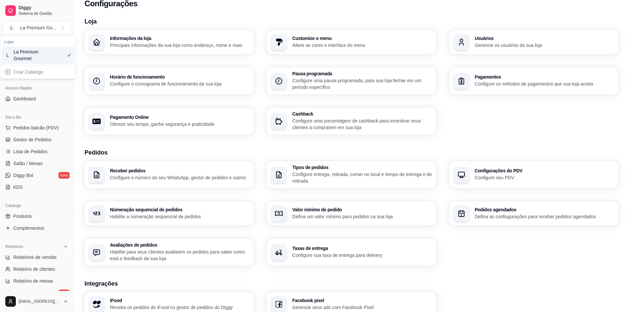
click at [84, 97] on div "Loja Informações da loja Principais informações da sua loja como endereço, nome…" at bounding box center [351, 219] width 555 height 413
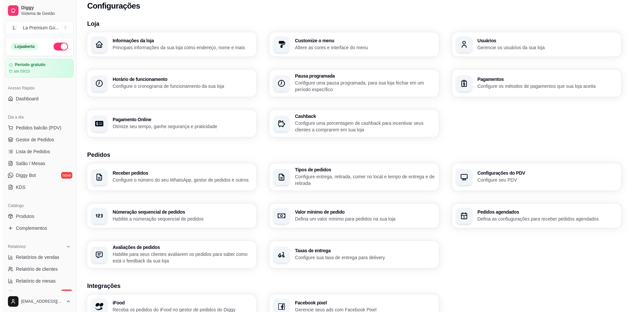
scroll to position [0, 0]
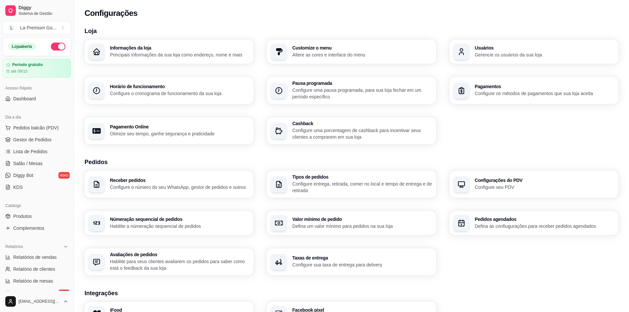
click at [308, 55] on p "Altere as cores e interface do menu" at bounding box center [362, 55] width 140 height 7
click at [149, 63] on div "Informações da loja Principais informações da sua loja como endereço, nome e ma…" at bounding box center [169, 52] width 169 height 24
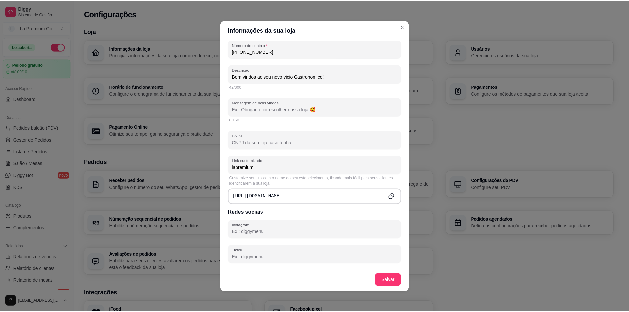
scroll to position [198, 0]
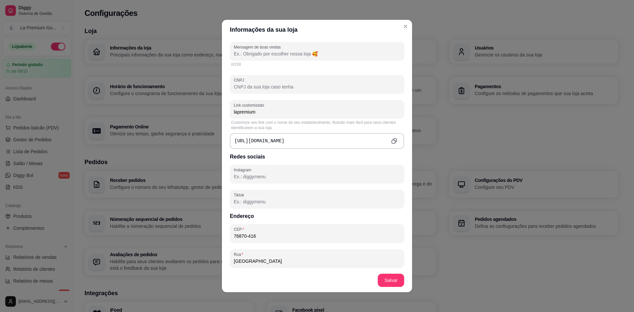
click at [391, 136] on button "Copy to clipboard" at bounding box center [394, 141] width 11 height 11
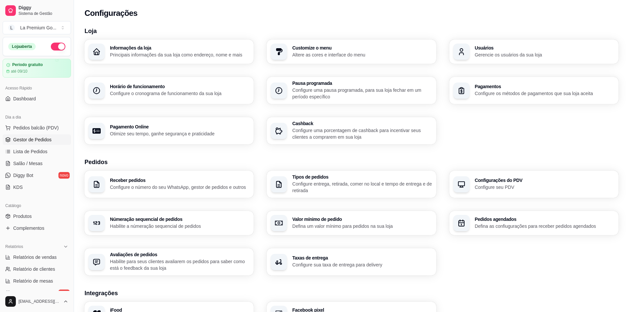
click at [40, 137] on span "Gestor de Pedidos" at bounding box center [32, 139] width 38 height 7
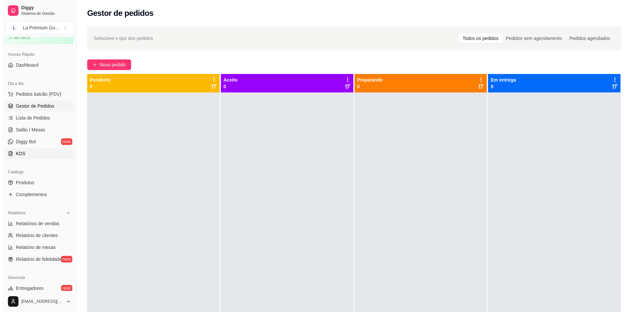
scroll to position [31, 0]
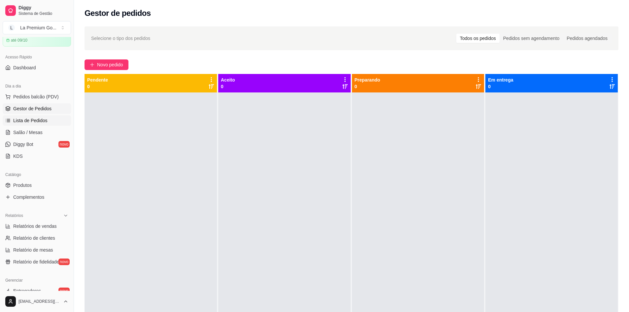
click at [39, 121] on span "Lista de Pedidos" at bounding box center [30, 120] width 34 height 7
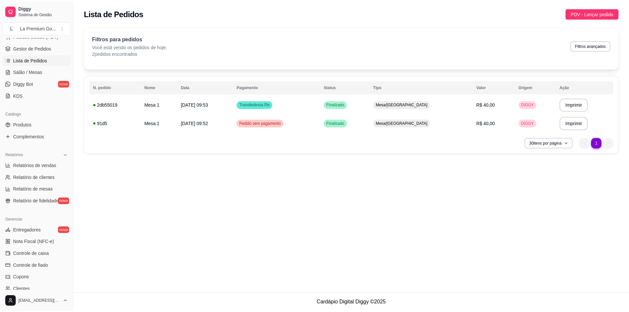
scroll to position [130, 0]
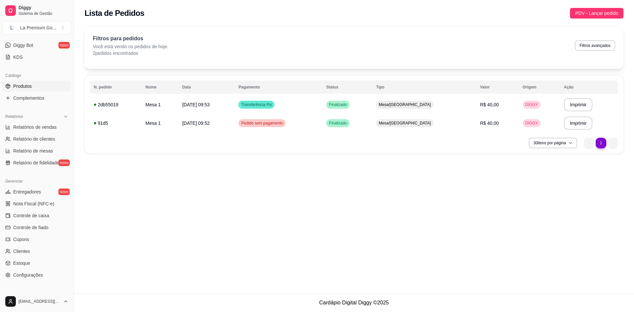
click at [44, 88] on link "Produtos" at bounding box center [37, 86] width 68 height 11
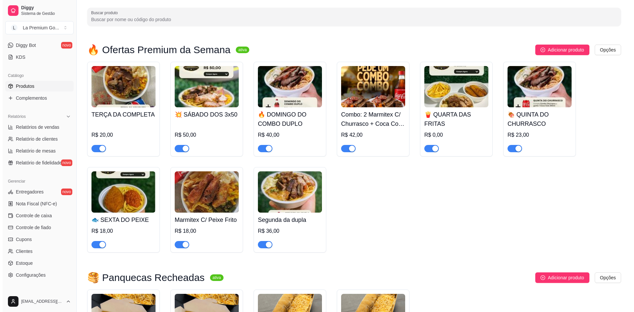
scroll to position [66, 0]
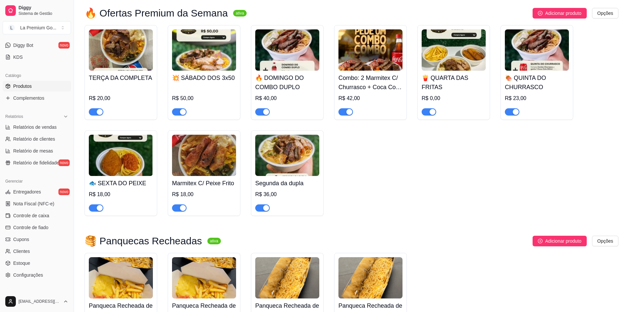
click at [123, 165] on img at bounding box center [121, 155] width 64 height 41
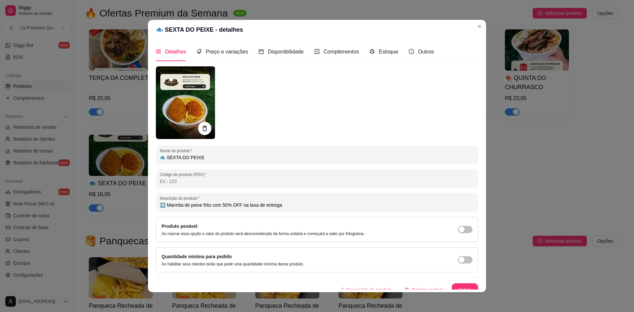
scroll to position [7, 0]
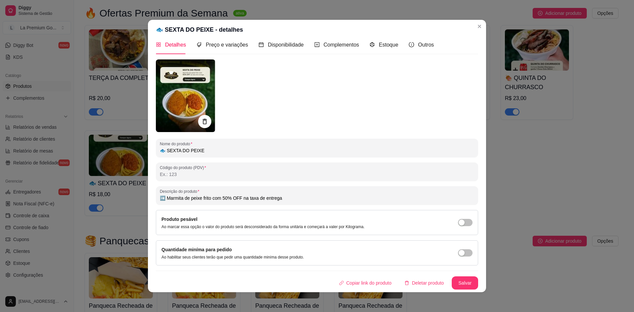
type input "➡️ Marmita de peixe frito com 50% OFF na taxa de entrega"
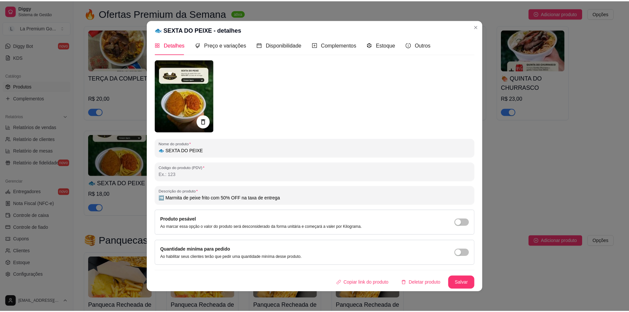
scroll to position [0, 0]
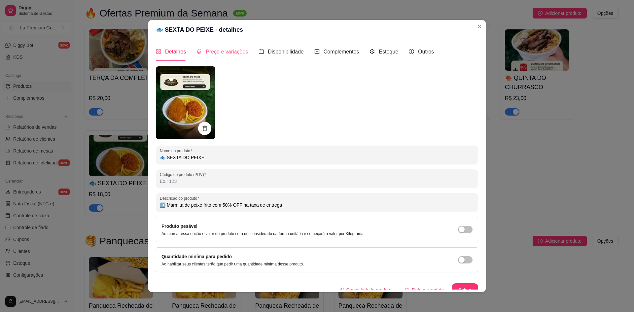
click at [232, 45] on div "Preço e variações" at bounding box center [223, 51] width 52 height 19
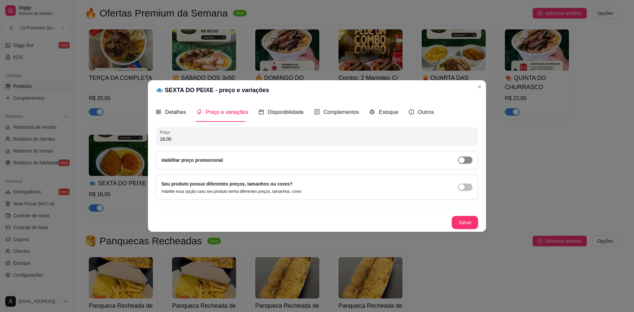
click at [465, 161] on button "button" at bounding box center [465, 160] width 15 height 7
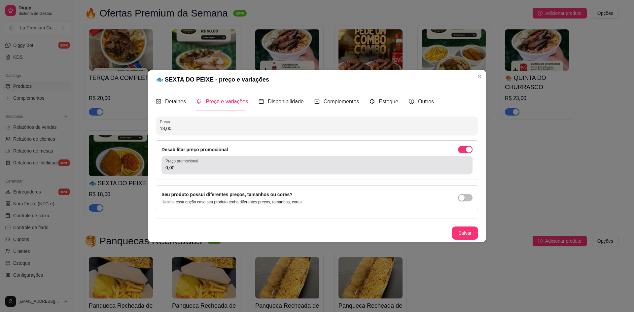
click at [250, 173] on div "Preço promocional 0,00" at bounding box center [317, 165] width 311 height 18
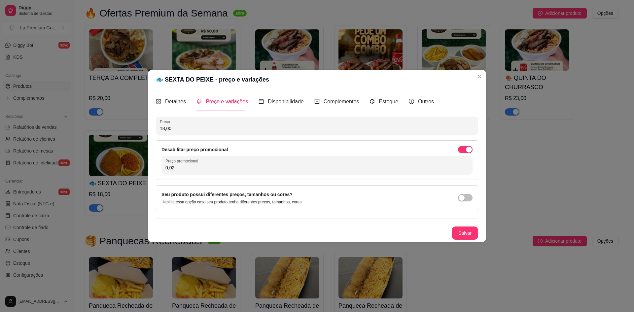
type input "0,02"
click at [217, 163] on div "0,02" at bounding box center [316, 165] width 303 height 13
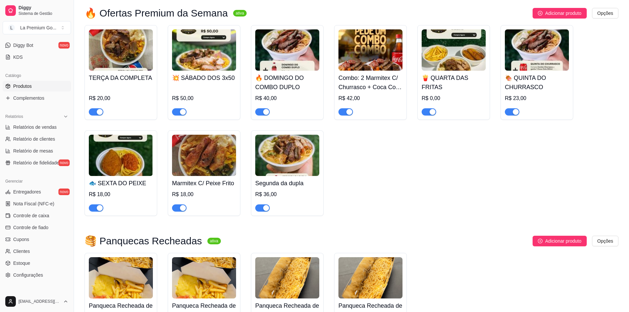
click at [523, 68] on img at bounding box center [537, 49] width 64 height 41
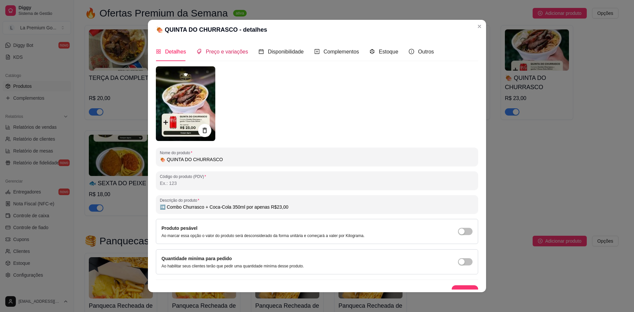
click at [223, 52] on span "Preço e variações" at bounding box center [227, 52] width 42 height 6
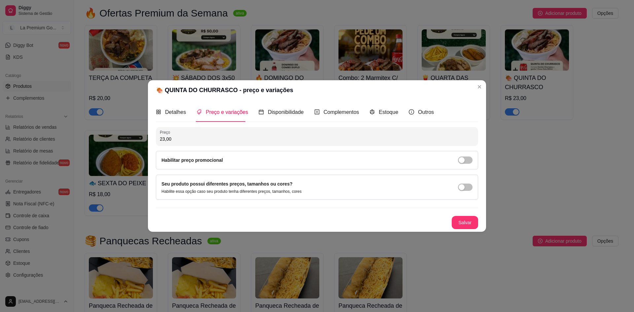
click at [201, 136] on input "23,00" at bounding box center [317, 139] width 314 height 7
type input "25,00"
click at [470, 162] on span "button" at bounding box center [465, 160] width 15 height 7
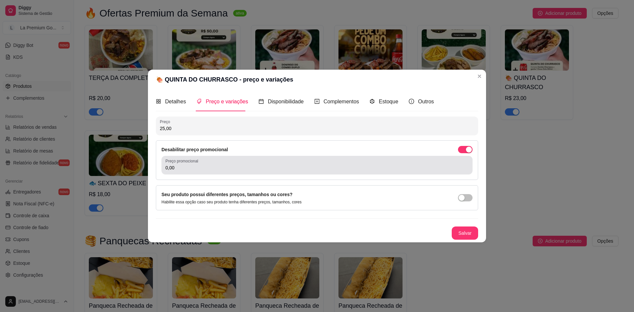
click at [347, 173] on div "Preço promocional 0,00" at bounding box center [317, 165] width 311 height 18
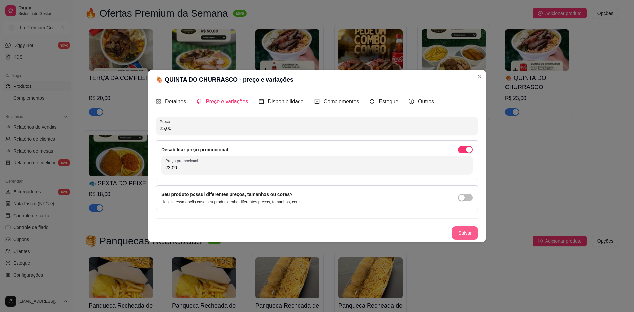
type input "23,00"
click at [465, 231] on button "Salvar" at bounding box center [465, 233] width 26 height 13
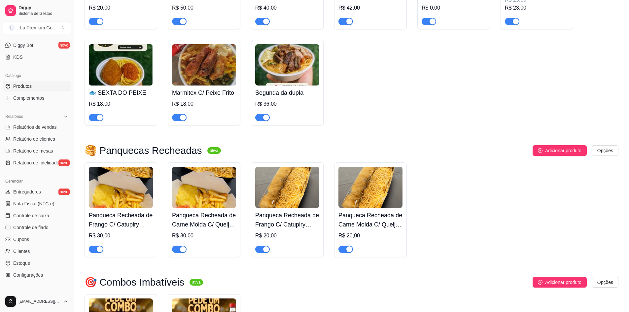
scroll to position [165, 0]
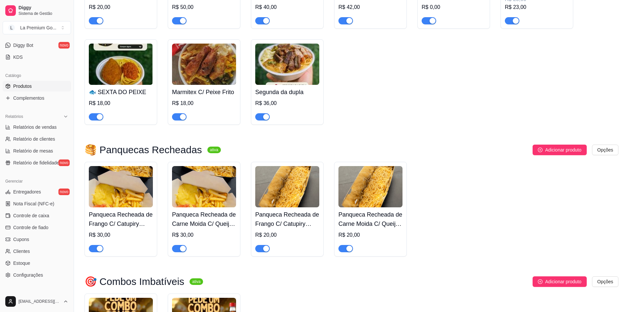
click at [275, 198] on img at bounding box center [287, 186] width 64 height 41
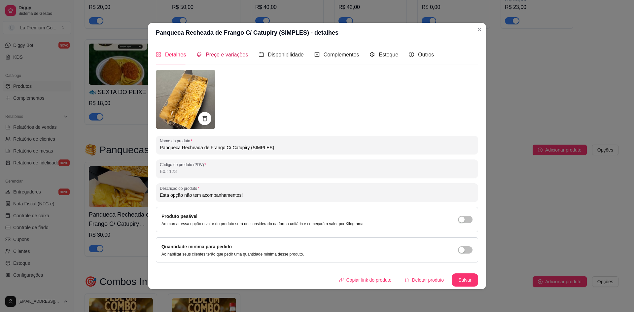
click at [233, 57] on span "Preço e variações" at bounding box center [227, 55] width 42 height 6
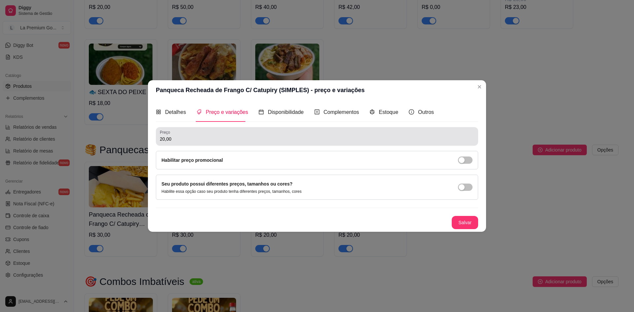
click at [233, 135] on div "20,00" at bounding box center [317, 136] width 314 height 13
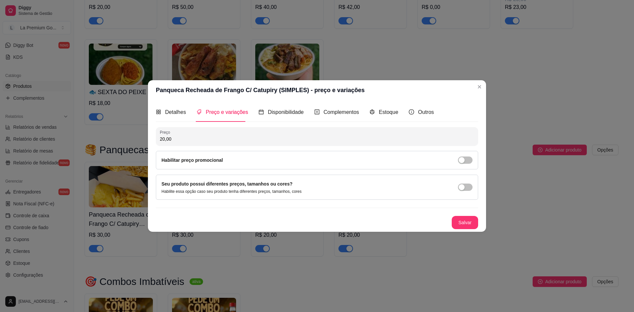
click at [233, 135] on div "20,00" at bounding box center [317, 136] width 314 height 13
type input "23,00"
click at [463, 160] on div "button" at bounding box center [462, 160] width 6 height 6
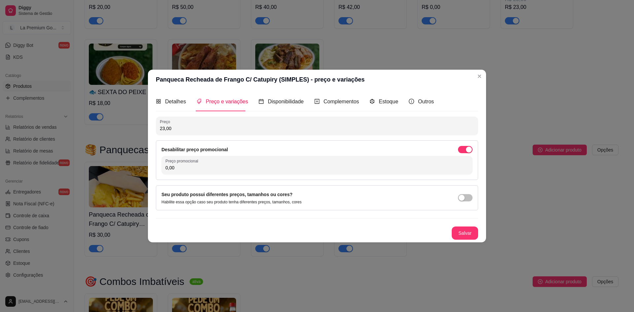
click at [265, 180] on div "Desabilitar preço promocional Preço promocional 0,00" at bounding box center [317, 160] width 322 height 40
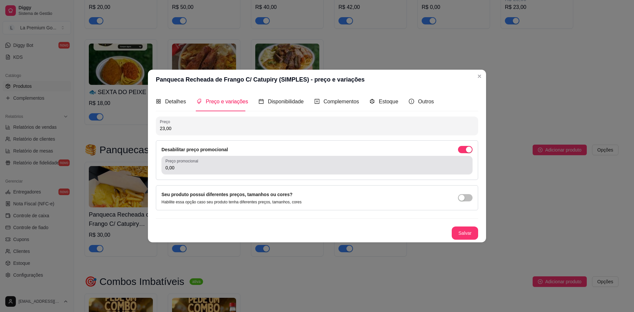
click at [266, 172] on div "Preço promocional 0,00" at bounding box center [317, 165] width 311 height 18
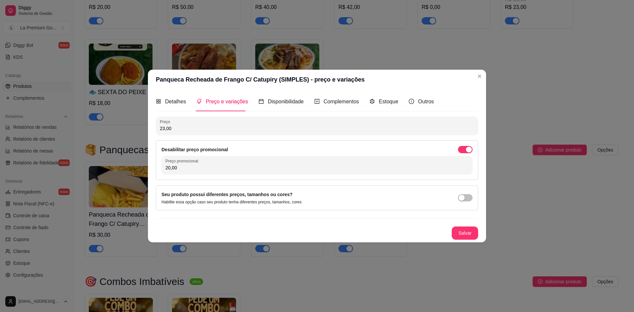
type input "20,00"
click at [451, 234] on div "Salvar" at bounding box center [317, 233] width 322 height 13
click at [452, 233] on button "Salvar" at bounding box center [465, 233] width 26 height 13
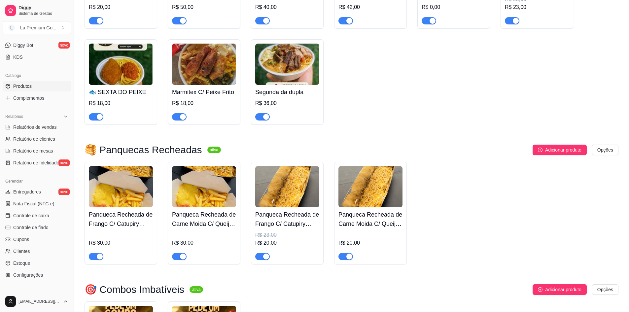
click at [131, 215] on h4 "Panqueca Recheada de Frango C/ Catupiry (COMPLETA)" at bounding box center [121, 219] width 64 height 18
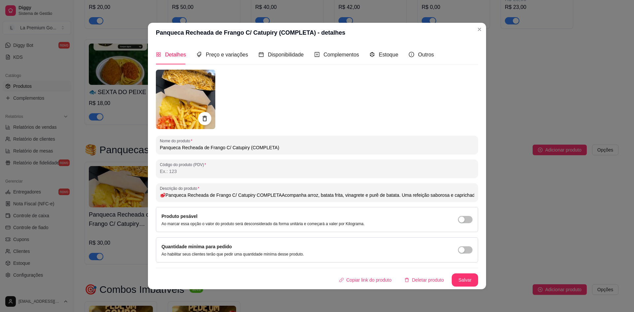
type input "🥩Panqueca Recheada de Frango C/ Catupiry COMPLETAAcompanha arroz, batata frita,…"
click at [220, 56] on span "Preço e variações" at bounding box center [227, 55] width 42 height 6
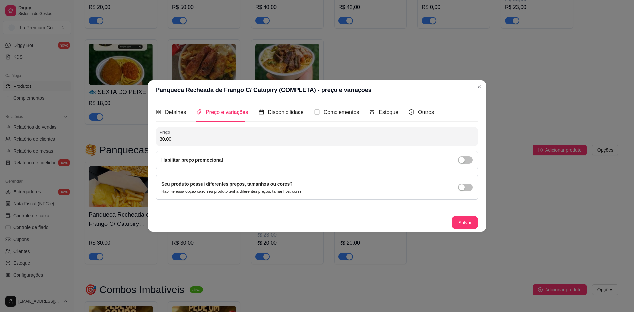
click at [467, 165] on div "Habilitar preço promocional" at bounding box center [317, 160] width 322 height 18
click at [468, 164] on div "Habilitar preço promocional" at bounding box center [317, 160] width 322 height 18
click at [467, 160] on span "button" at bounding box center [465, 160] width 15 height 7
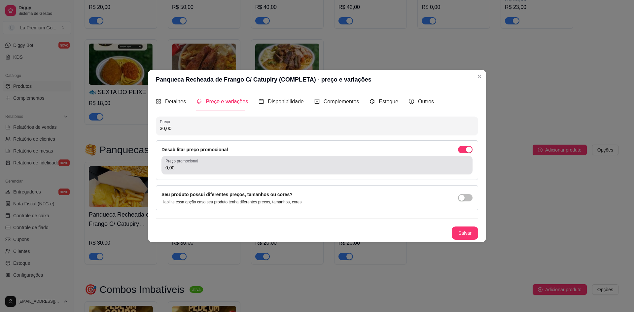
click at [278, 162] on div "0,00" at bounding box center [316, 165] width 303 height 13
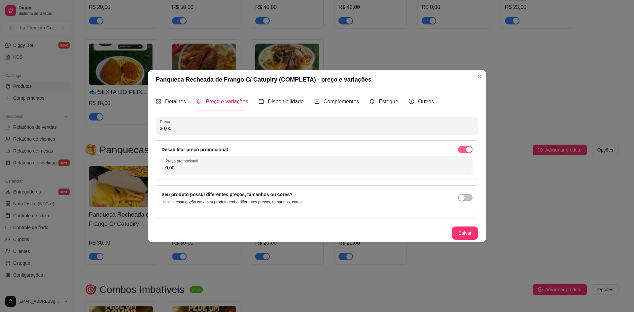
click at [465, 150] on button "button" at bounding box center [465, 149] width 15 height 7
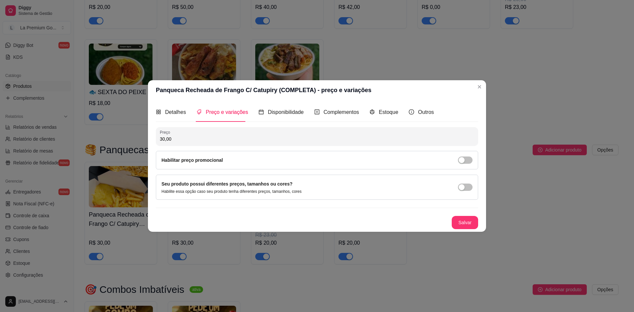
click at [368, 139] on input "30,00" at bounding box center [317, 139] width 314 height 7
type input "35,00"
click at [466, 159] on span "button" at bounding box center [465, 160] width 15 height 7
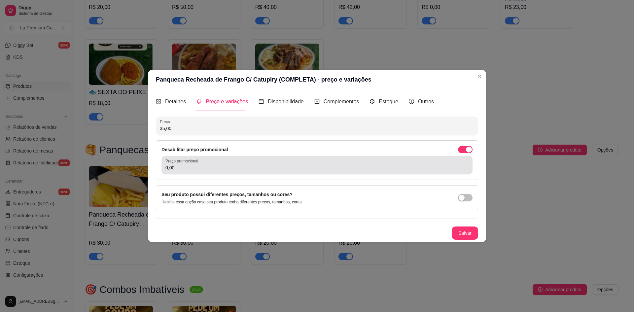
click at [328, 172] on div "Preço promocional 0,00" at bounding box center [317, 165] width 311 height 18
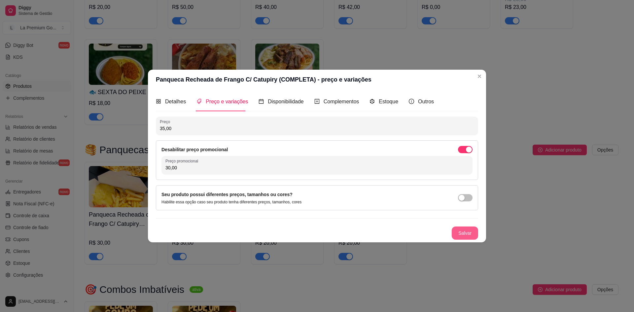
type input "30,00"
click at [464, 232] on button "Salvar" at bounding box center [465, 233] width 26 height 13
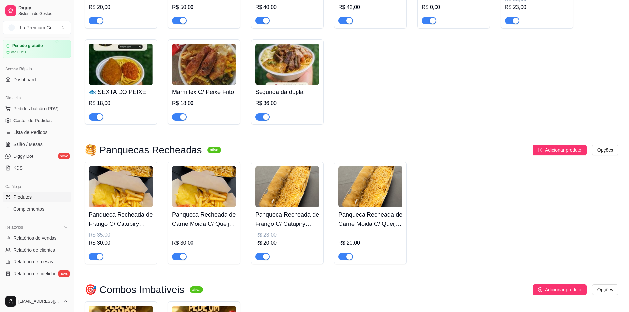
scroll to position [0, 0]
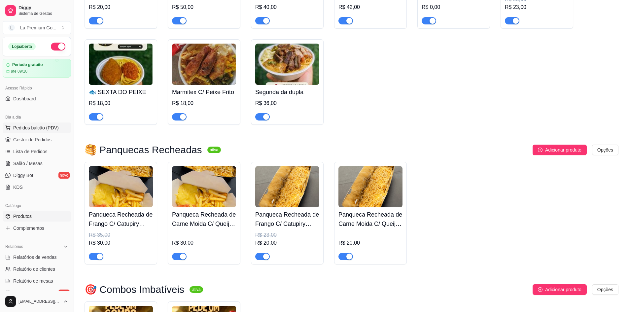
click at [26, 132] on button "Pedidos balcão (PDV)" at bounding box center [37, 128] width 68 height 11
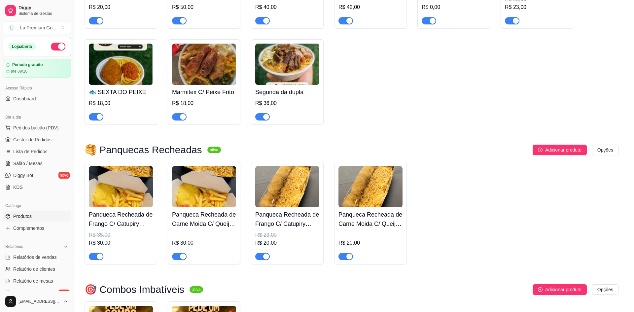
click at [25, 141] on img at bounding box center [50, 126] width 61 height 41
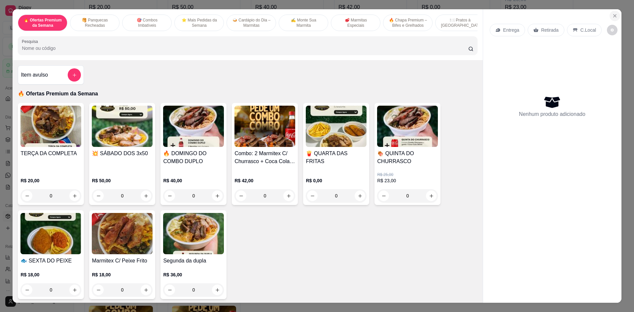
click at [610, 12] on button "Close" at bounding box center [615, 16] width 11 height 11
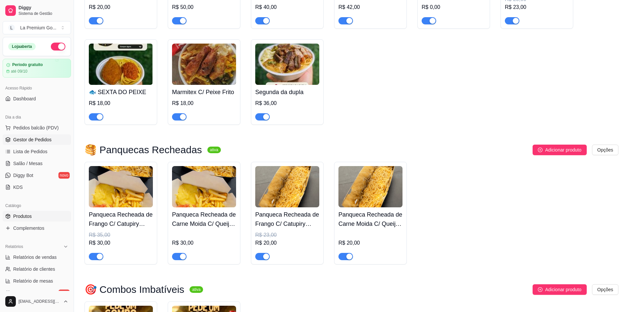
click at [40, 138] on span "Gestor de Pedidos" at bounding box center [32, 139] width 38 height 7
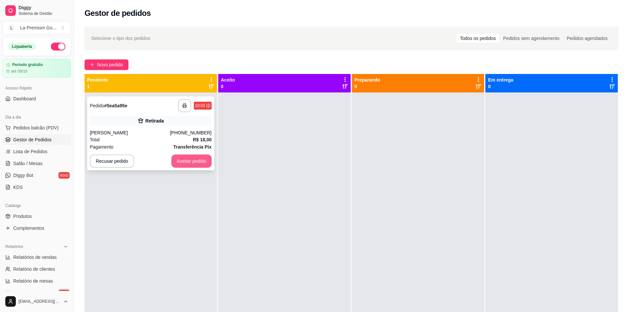
click at [183, 163] on button "Aceitar pedido" at bounding box center [191, 161] width 40 height 13
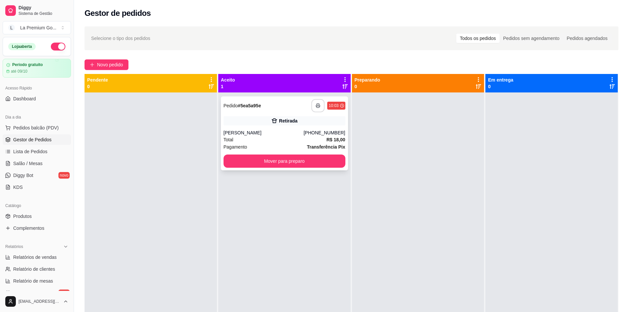
click at [318, 103] on icon "button" at bounding box center [318, 105] width 5 height 5
click at [297, 163] on button "Mover para preparo" at bounding box center [285, 161] width 122 height 13
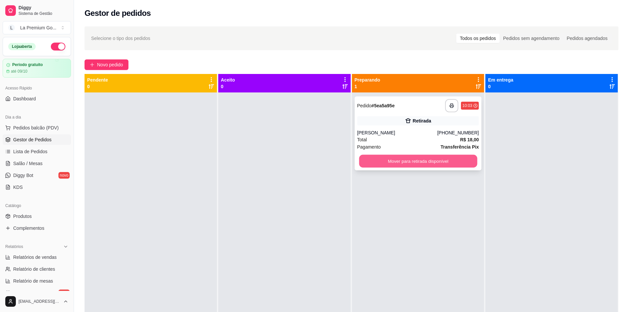
click at [379, 160] on button "Mover para retirada disponível" at bounding box center [418, 161] width 118 height 13
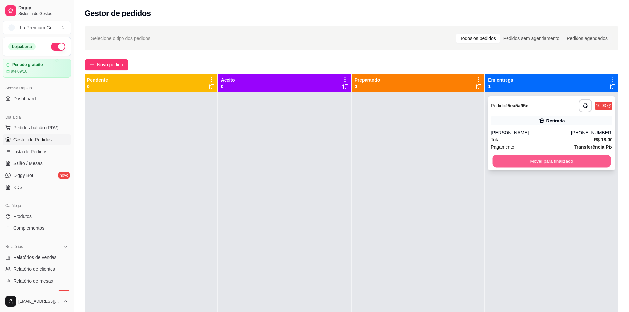
click at [544, 158] on button "Mover para finalizado" at bounding box center [552, 161] width 118 height 13
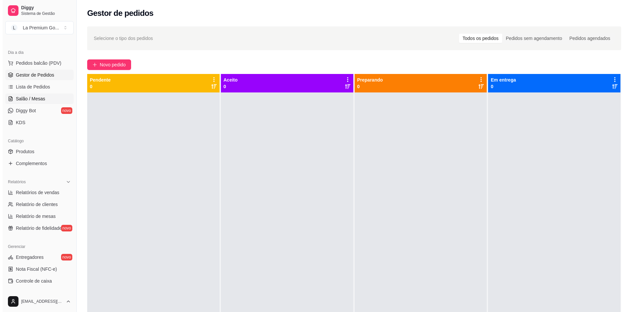
scroll to position [132, 0]
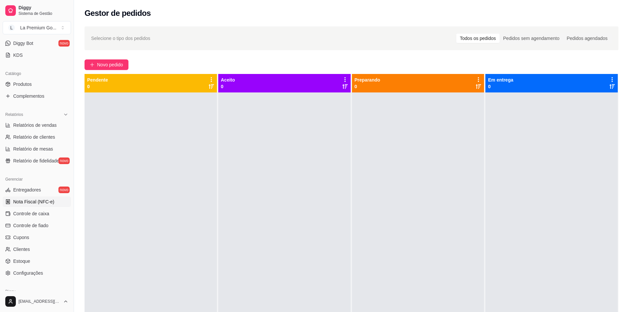
click at [58, 204] on link "Nota Fiscal (NFC-e)" at bounding box center [37, 202] width 68 height 11
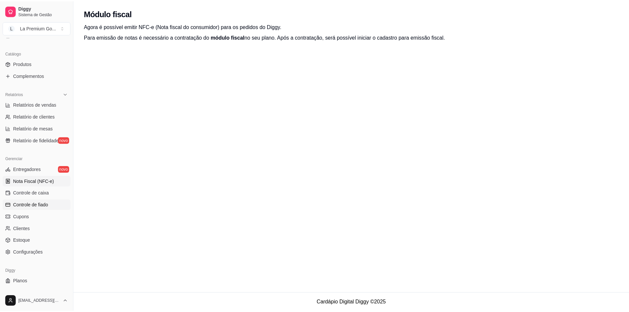
scroll to position [163, 0]
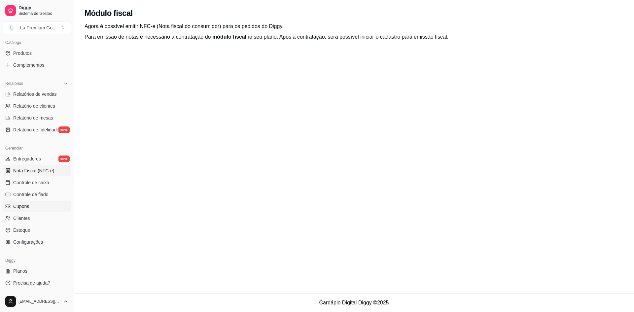
click at [46, 210] on link "Cupons" at bounding box center [37, 206] width 68 height 11
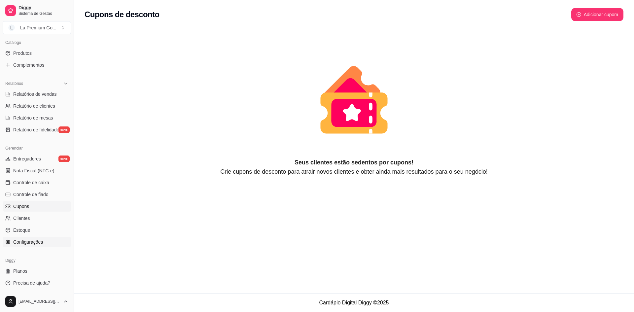
click at [44, 238] on link "Configurações" at bounding box center [37, 242] width 68 height 11
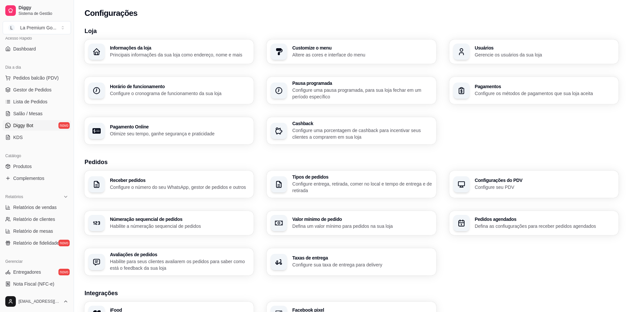
scroll to position [31, 0]
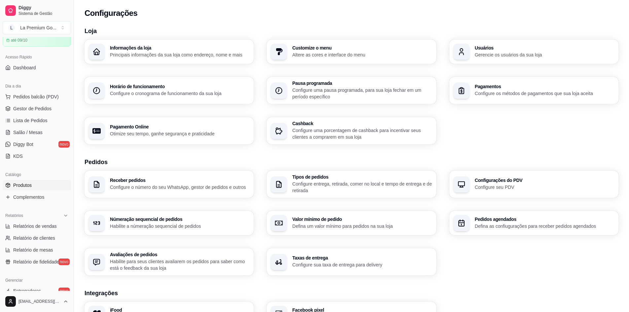
click at [39, 184] on link "Produtos" at bounding box center [37, 185] width 68 height 11
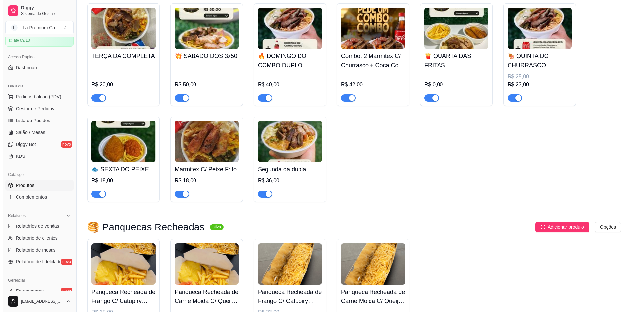
scroll to position [33, 0]
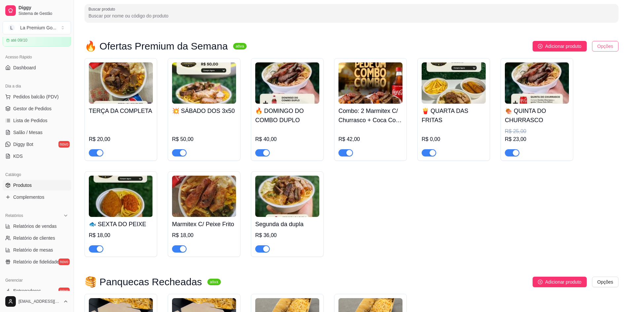
click at [597, 42] on html "Diggy Sistema de Gestão L La Premium Go ... Loja aberta Período gratuito até 09…" at bounding box center [314, 123] width 629 height 312
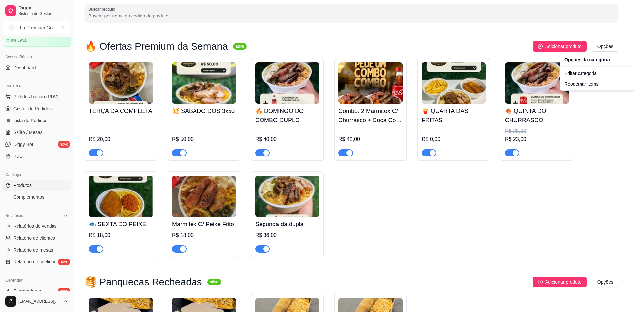
click at [478, 198] on html "Diggy Sistema de Gestão L La Premium Go ... Loja aberta Período gratuito até 09…" at bounding box center [317, 123] width 634 height 312
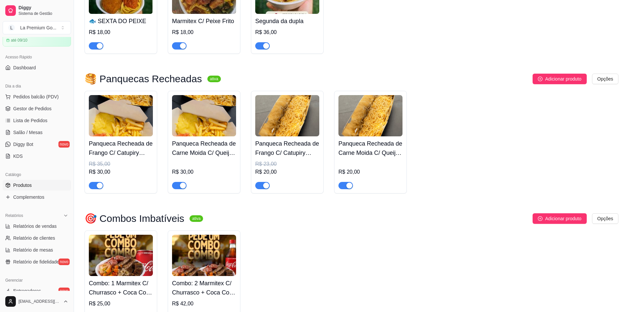
scroll to position [264, 0]
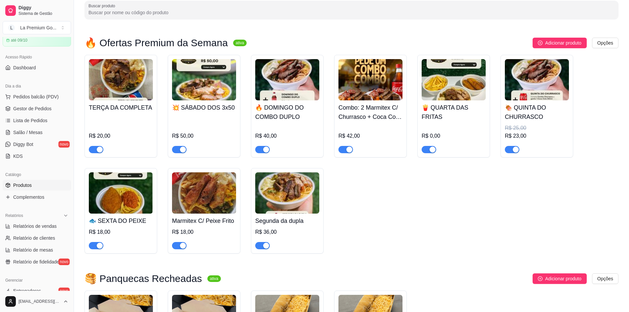
scroll to position [0, 0]
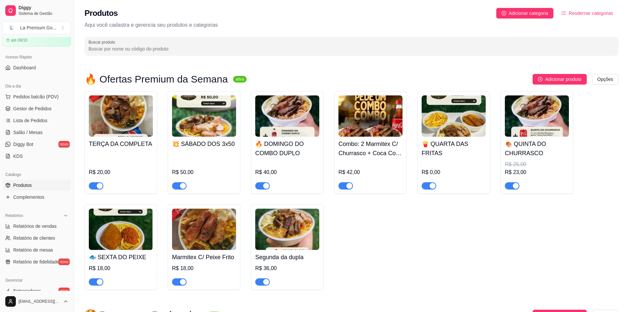
click at [233, 78] on sup "ativa" at bounding box center [240, 79] width 14 height 7
click at [599, 78] on html "Diggy Sistema de Gestão L La Premium Go ... Loja aberta Período gratuito até 09…" at bounding box center [314, 156] width 629 height 312
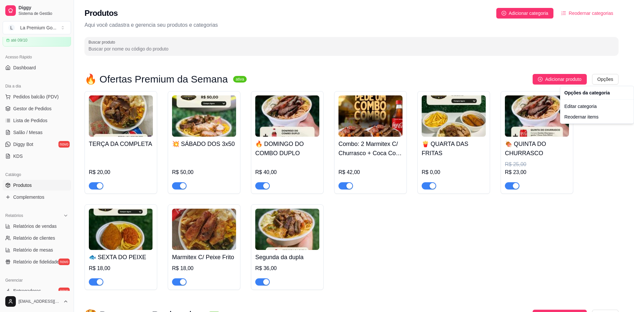
click at [603, 148] on html "Diggy Sistema de Gestão L La Premium Go ... Loja aberta Período gratuito até 09…" at bounding box center [317, 156] width 634 height 312
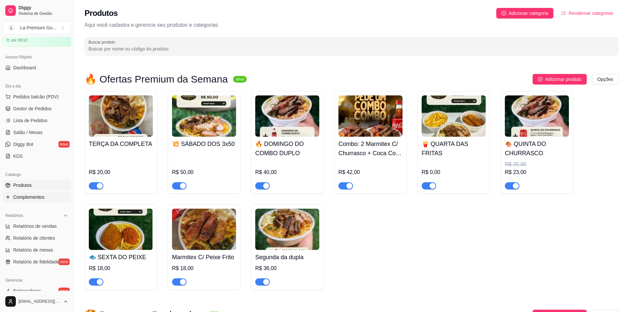
click at [24, 200] on span "Complementos" at bounding box center [28, 197] width 31 height 7
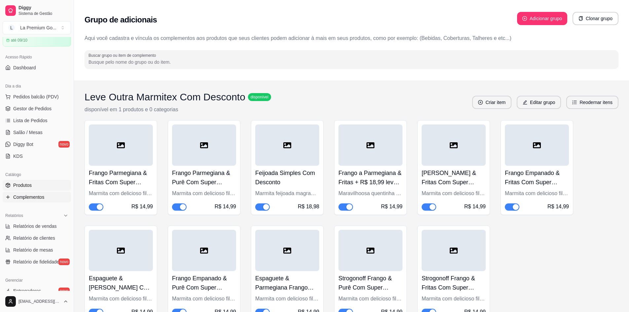
click at [41, 184] on link "Produtos" at bounding box center [37, 185] width 68 height 11
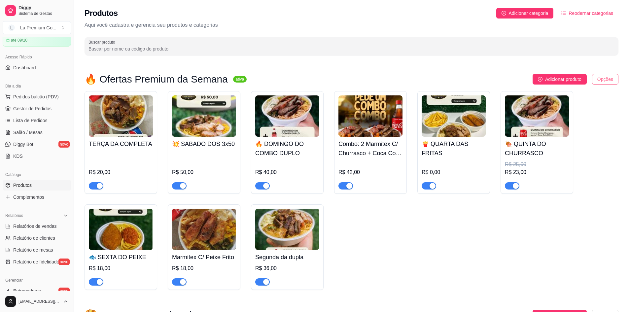
click at [597, 81] on html "Diggy Sistema de Gestão L La Premium Go ... Loja aberta Período gratuito até 09…" at bounding box center [314, 156] width 629 height 312
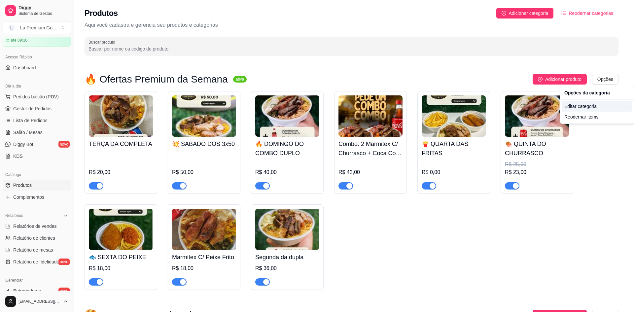
click at [588, 103] on div "Editar categoria" at bounding box center [597, 106] width 71 height 11
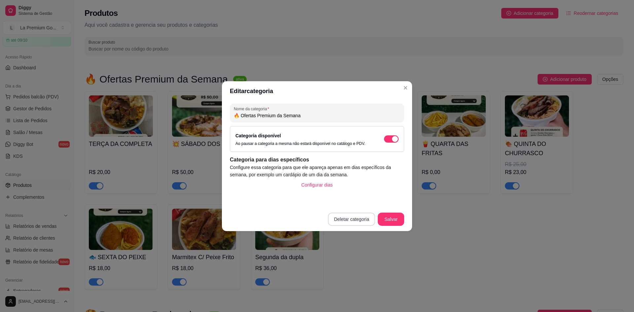
click at [357, 216] on button "Deletar categoria" at bounding box center [351, 219] width 47 height 13
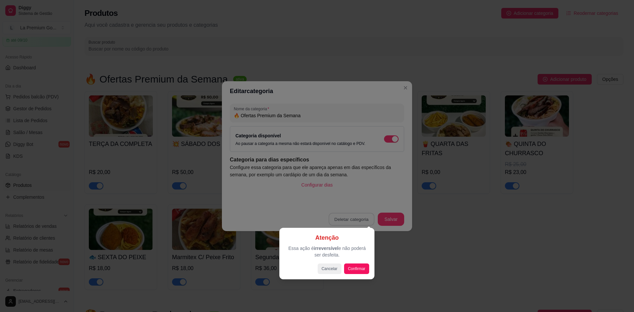
click at [366, 171] on div at bounding box center [317, 156] width 634 height 312
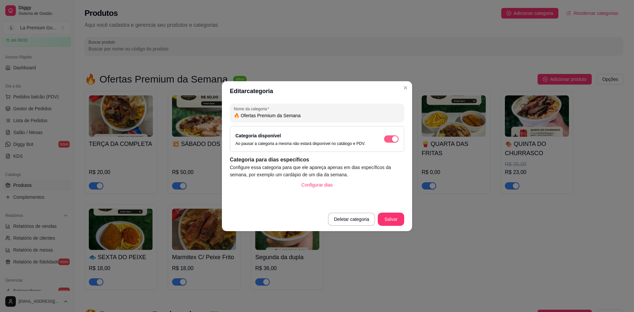
click at [391, 139] on span "button" at bounding box center [391, 138] width 15 height 7
click at [396, 219] on button "Salvar" at bounding box center [391, 219] width 26 height 13
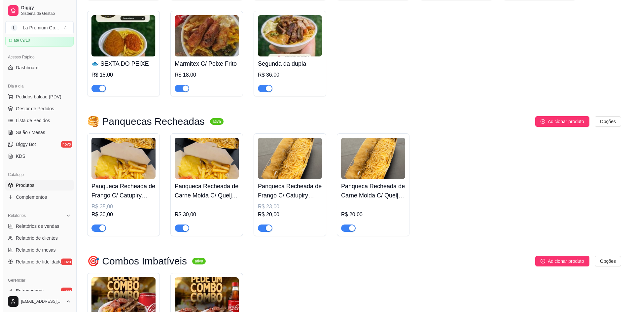
scroll to position [198, 0]
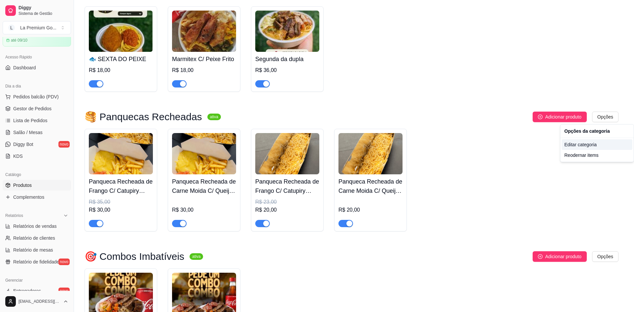
click at [583, 140] on div "Editar categoria" at bounding box center [597, 144] width 71 height 11
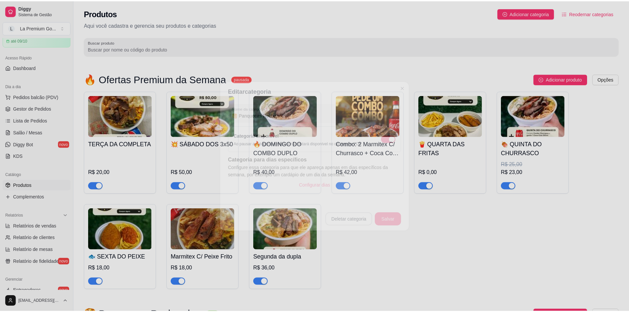
scroll to position [9, 0]
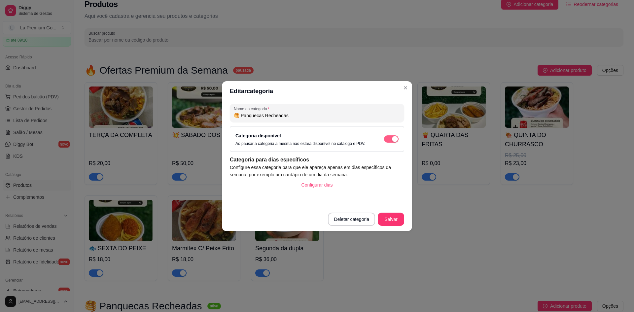
click at [393, 141] on div "button" at bounding box center [395, 139] width 6 height 6
click at [402, 223] on button "Salvar" at bounding box center [391, 219] width 26 height 13
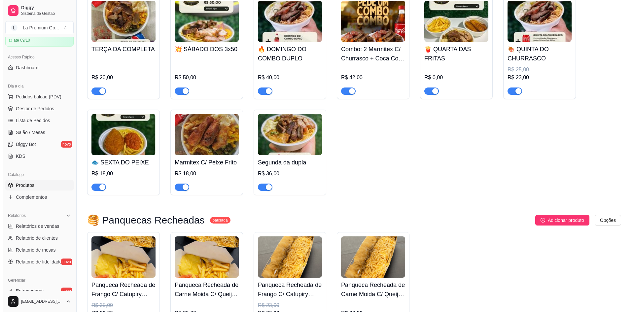
scroll to position [108, 0]
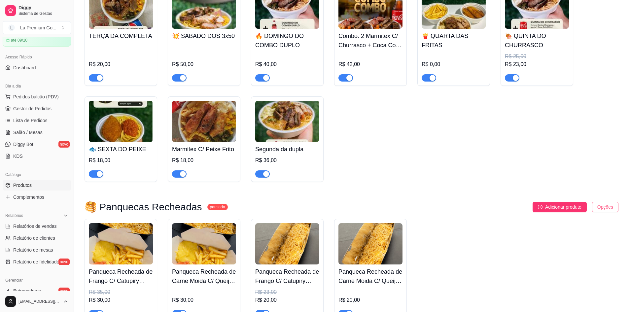
click at [610, 204] on html "Diggy Sistema de Gestão L La Premium Go ... Loja aberta Período gratuito até 09…" at bounding box center [314, 48] width 629 height 312
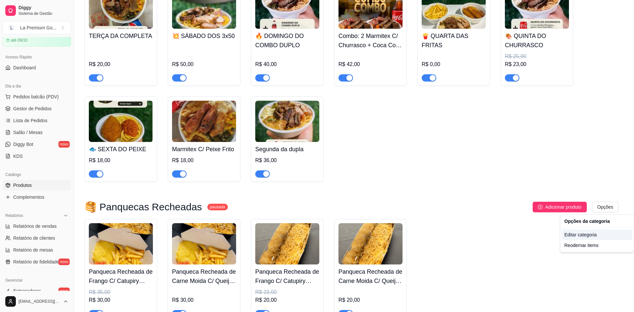
click at [568, 235] on div "Editar categoria" at bounding box center [597, 235] width 71 height 11
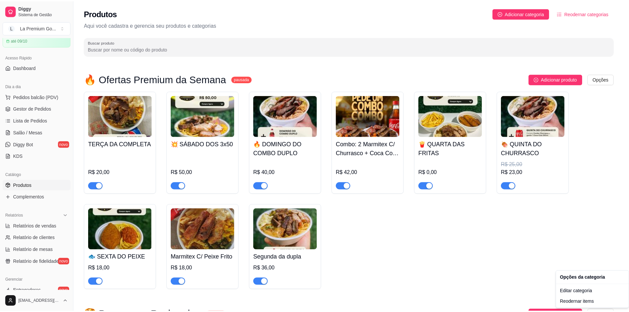
scroll to position [9, 0]
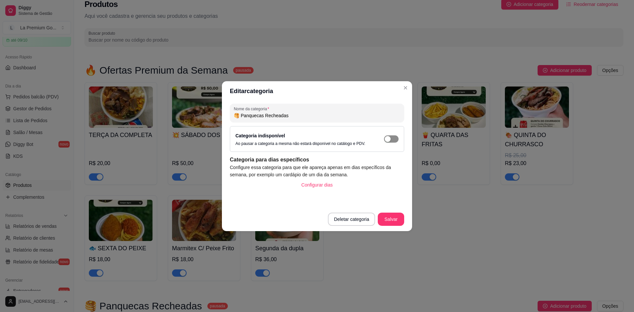
click at [393, 141] on span "button" at bounding box center [391, 138] width 15 height 7
click at [393, 141] on div "button" at bounding box center [395, 139] width 6 height 6
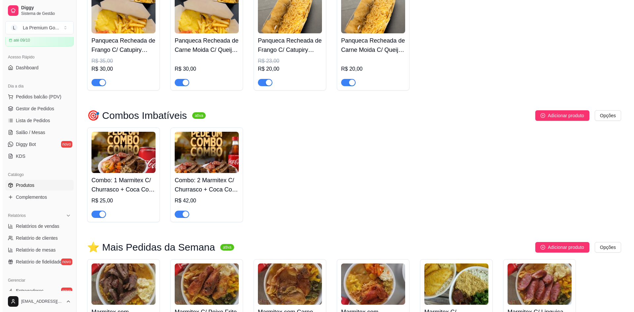
scroll to position [372, 0]
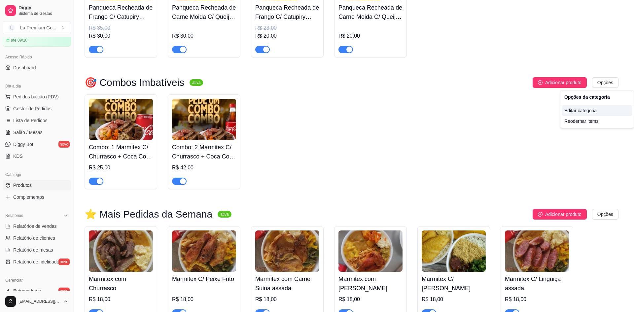
click at [586, 112] on div "Editar categoria" at bounding box center [597, 110] width 71 height 11
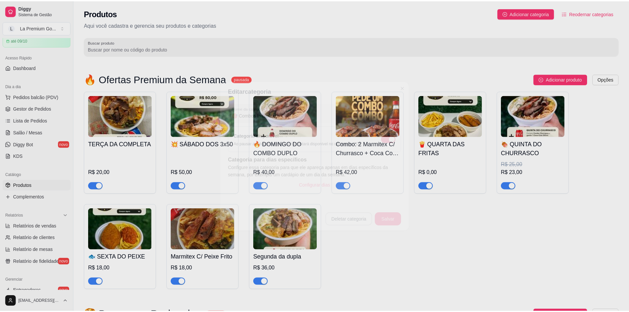
scroll to position [300, 0]
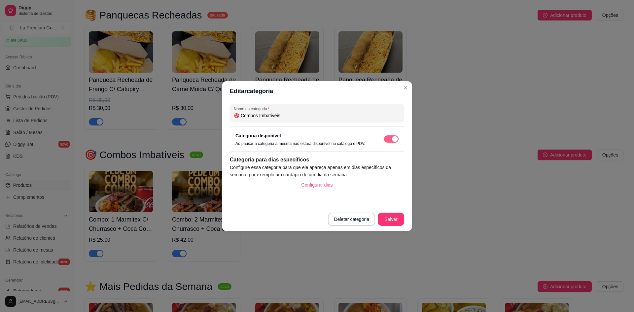
click at [389, 137] on span "button" at bounding box center [391, 138] width 15 height 7
click at [396, 211] on footer "Deletar categoria Salvar" at bounding box center [317, 219] width 190 height 24
click at [397, 214] on button "Salvar" at bounding box center [391, 219] width 26 height 13
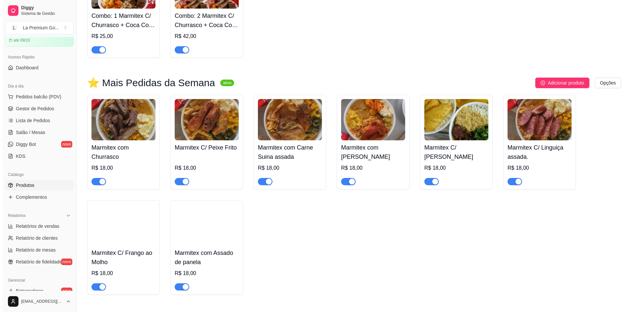
scroll to position [498, 0]
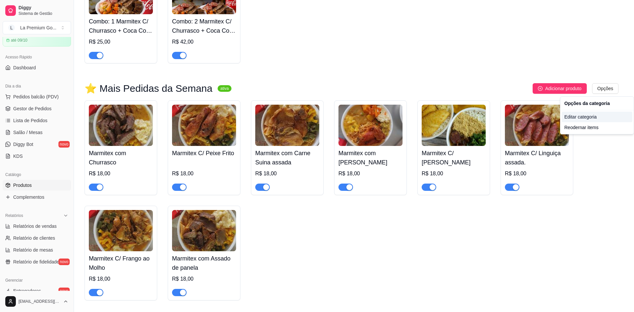
click at [591, 118] on div "Editar categoria" at bounding box center [597, 117] width 71 height 11
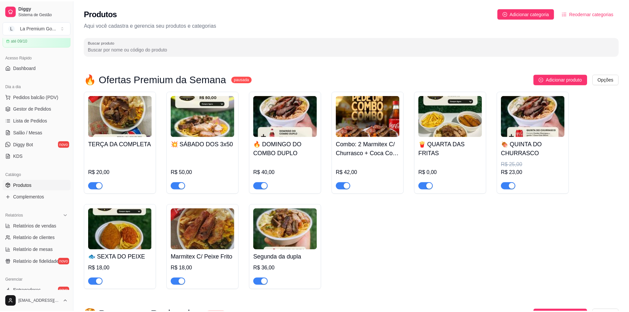
scroll to position [432, 0]
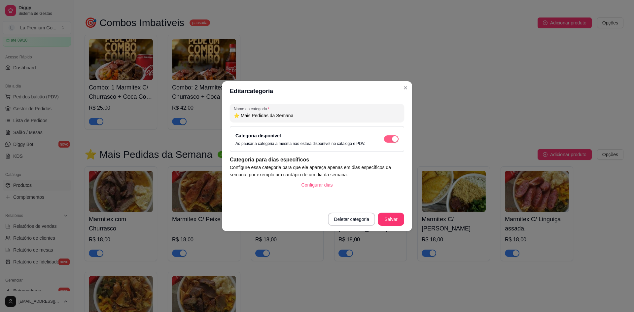
click at [389, 138] on span "button" at bounding box center [391, 138] width 15 height 7
click at [405, 215] on footer "Deletar categoria Salvar" at bounding box center [317, 219] width 190 height 24
click at [399, 218] on button "Salvar" at bounding box center [391, 219] width 26 height 13
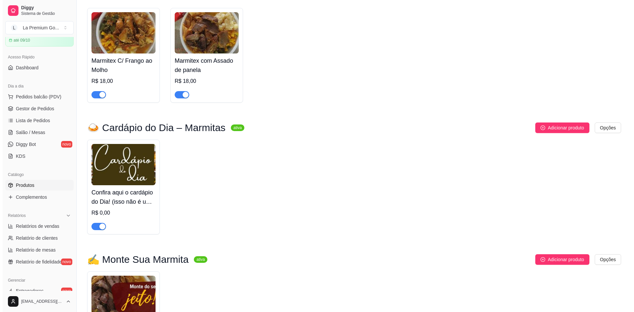
scroll to position [696, 0]
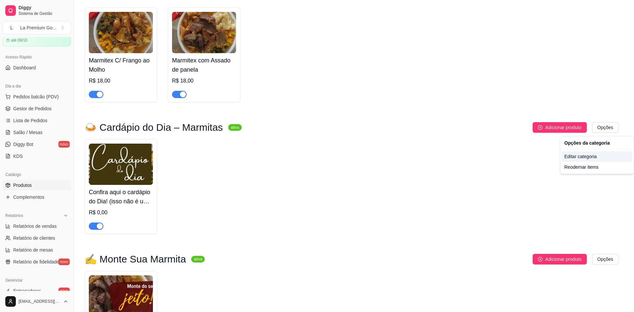
click at [576, 154] on div "Editar categoria" at bounding box center [597, 156] width 71 height 11
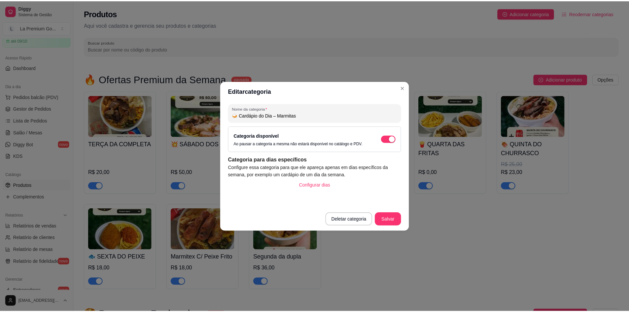
scroll to position [670, 0]
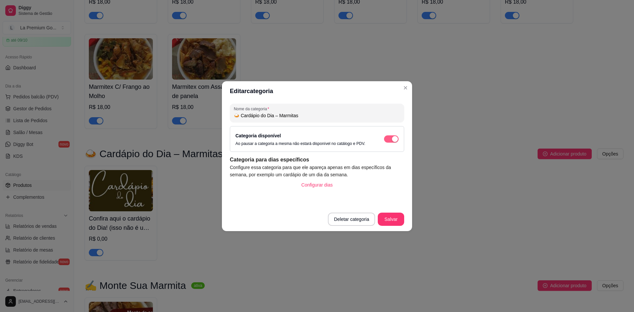
click at [385, 138] on span "button" at bounding box center [391, 138] width 15 height 7
click at [390, 217] on button "Salvar" at bounding box center [391, 219] width 26 height 13
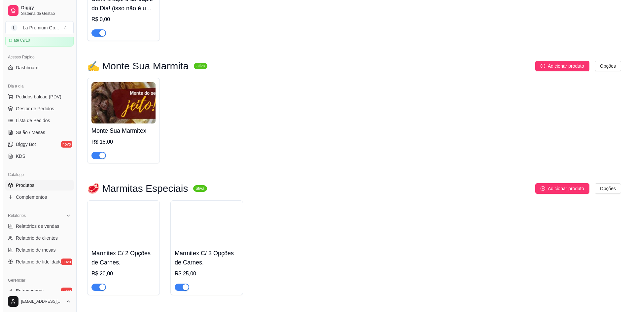
scroll to position [901, 0]
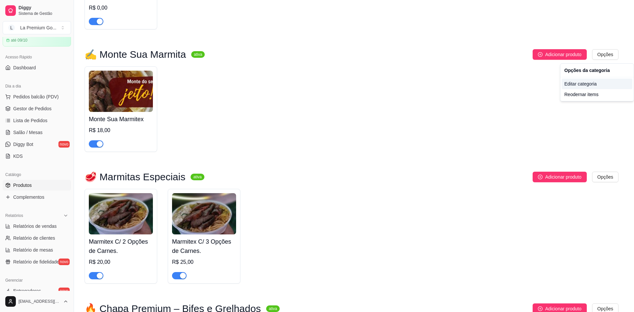
click at [591, 83] on div "Editar categoria" at bounding box center [597, 84] width 71 height 11
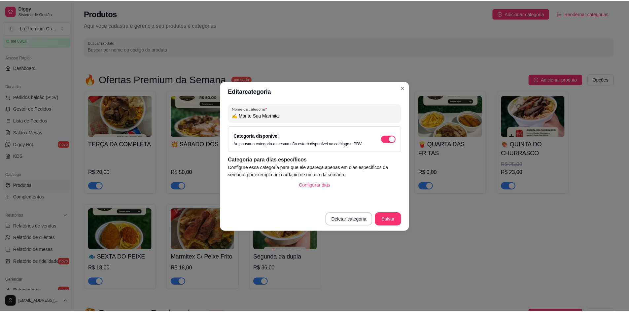
scroll to position [802, 0]
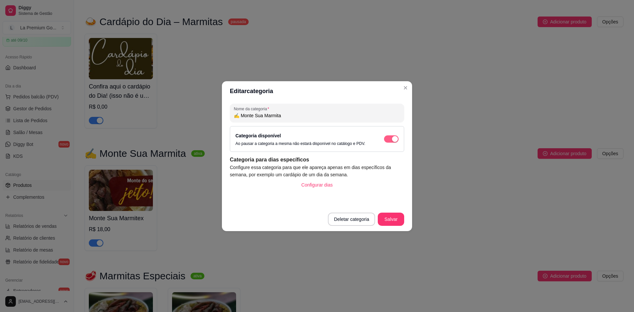
click at [394, 138] on div "button" at bounding box center [395, 139] width 6 height 6
click at [399, 217] on button "Salvar" at bounding box center [391, 219] width 26 height 13
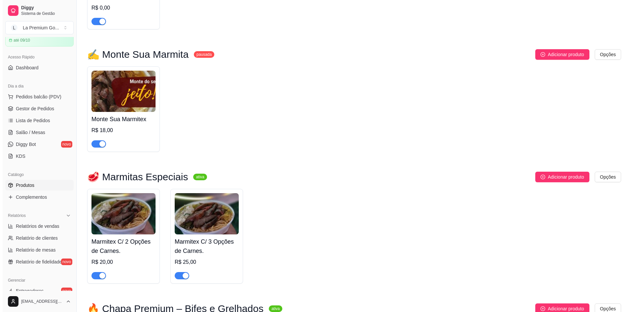
scroll to position [934, 0]
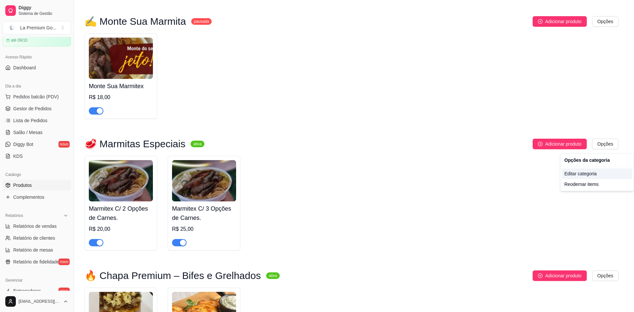
click at [580, 170] on div "Editar categoria" at bounding box center [597, 173] width 71 height 11
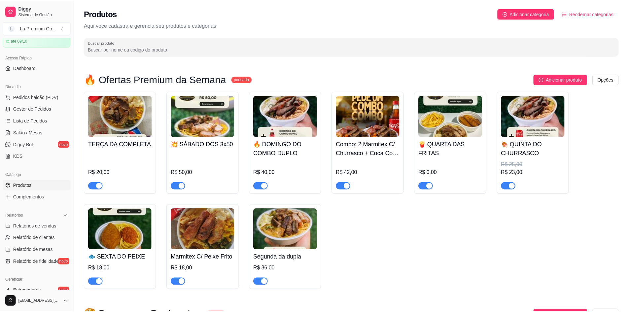
scroll to position [925, 0]
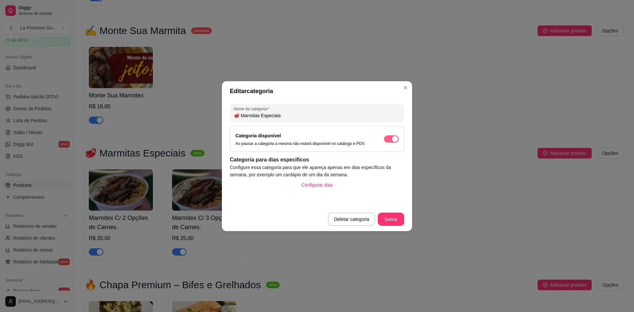
click at [391, 139] on span "button" at bounding box center [391, 138] width 15 height 7
click at [395, 214] on button "Salvar" at bounding box center [391, 219] width 26 height 13
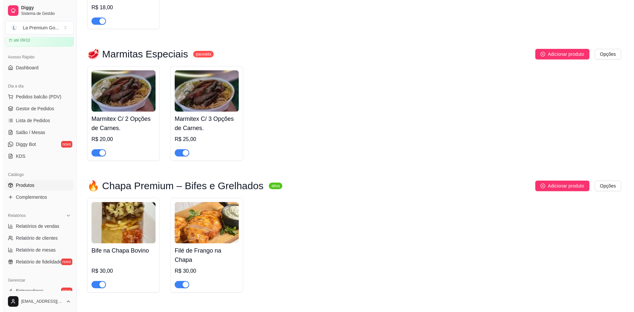
scroll to position [1090, 0]
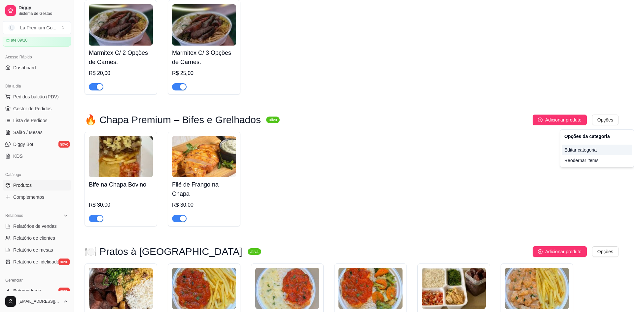
click at [567, 145] on div "Editar categoria" at bounding box center [597, 150] width 71 height 11
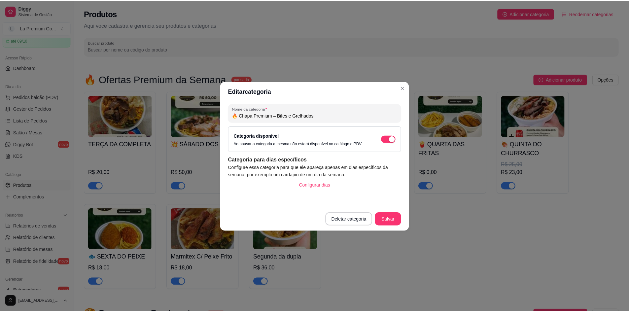
scroll to position [1057, 0]
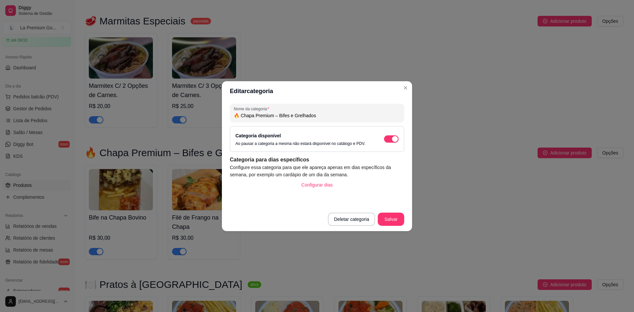
click at [399, 138] on div "Categoria disponível Ao pausar a categoria a mesma não estará disponível no cat…" at bounding box center [317, 139] width 174 height 26
click at [396, 139] on div "button" at bounding box center [395, 139] width 6 height 6
click at [402, 225] on button "Salvar" at bounding box center [391, 219] width 26 height 13
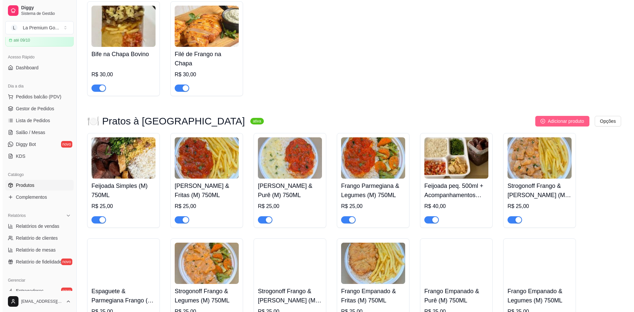
scroll to position [1222, 0]
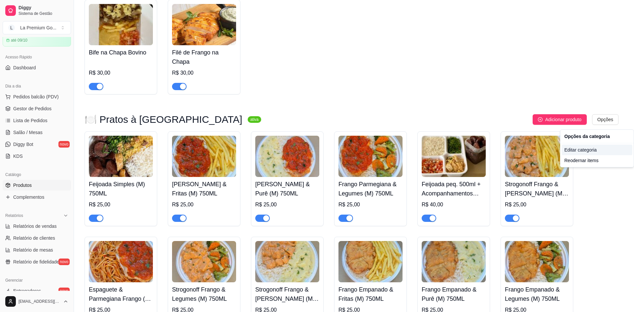
click at [579, 150] on div "Editar categoria" at bounding box center [597, 150] width 71 height 11
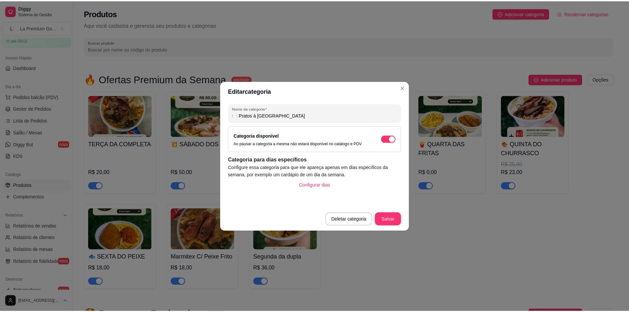
scroll to position [1189, 0]
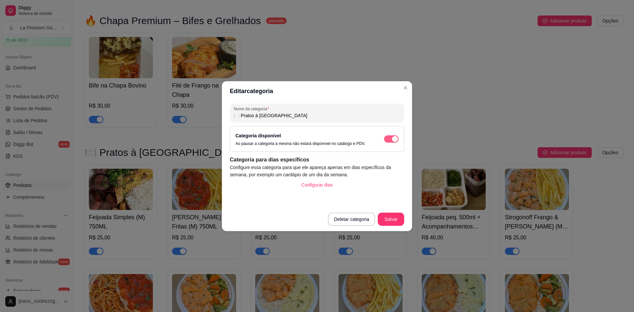
click at [386, 139] on span "button" at bounding box center [391, 138] width 15 height 7
click at [398, 211] on footer "Deletar categoria Salvar" at bounding box center [317, 219] width 190 height 24
click at [394, 221] on button "Salvar" at bounding box center [391, 219] width 26 height 13
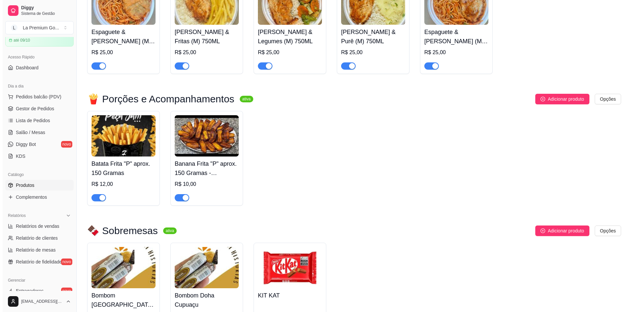
scroll to position [1585, 0]
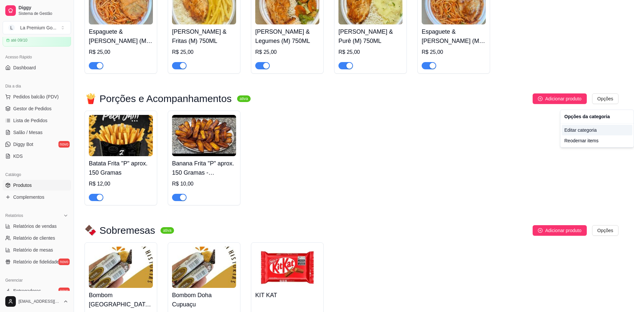
click at [591, 128] on div "Editar categoria" at bounding box center [597, 130] width 71 height 11
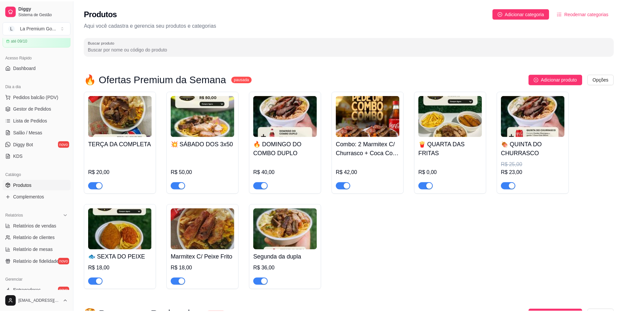
scroll to position [1533, 0]
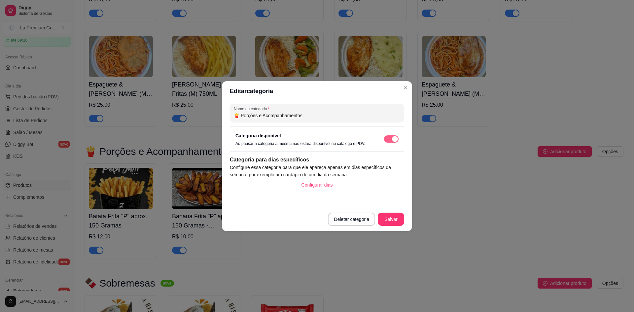
click at [390, 141] on span "button" at bounding box center [391, 138] width 15 height 7
click at [389, 227] on footer "Deletar categoria Salvar" at bounding box center [317, 219] width 190 height 24
click at [392, 221] on button "Salvar" at bounding box center [391, 219] width 26 height 13
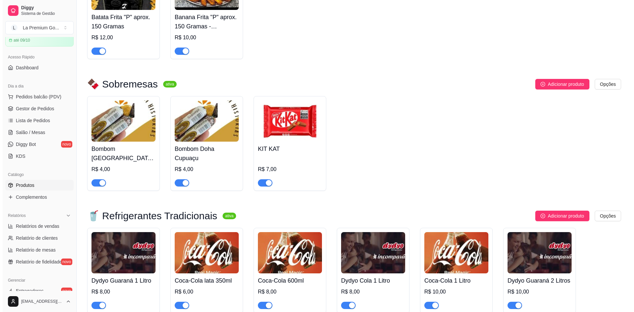
scroll to position [1764, 0]
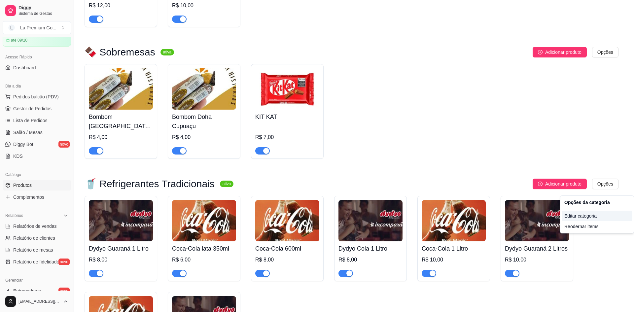
click at [568, 214] on div "Editar categoria" at bounding box center [597, 216] width 71 height 11
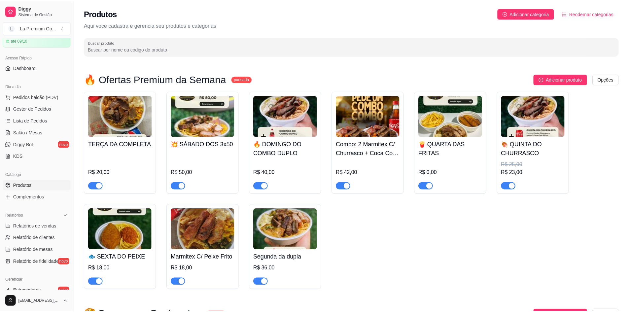
scroll to position [1797, 0]
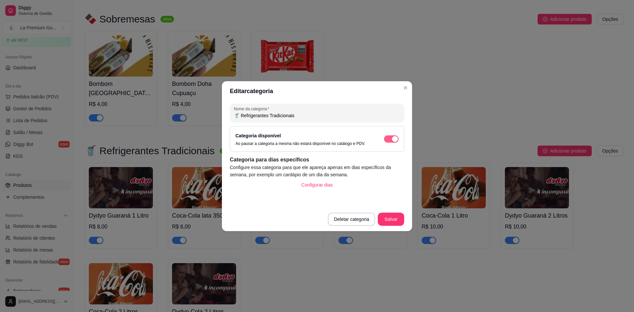
click at [391, 138] on span "button" at bounding box center [391, 138] width 15 height 7
click at [389, 218] on button "Salvar" at bounding box center [391, 219] width 26 height 13
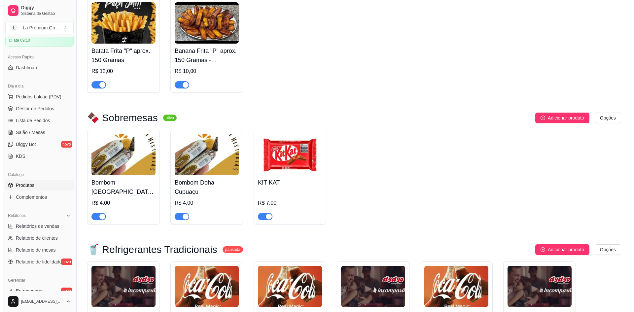
scroll to position [1698, 0]
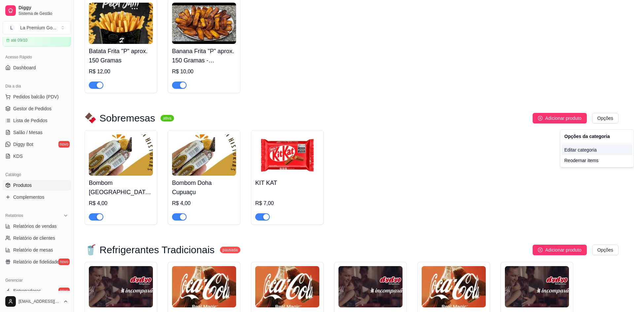
click at [585, 151] on div "Editar categoria" at bounding box center [597, 150] width 71 height 11
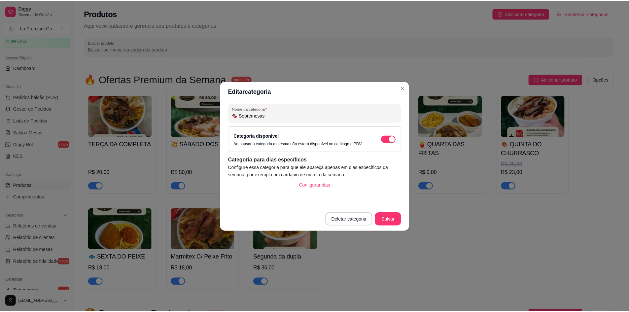
scroll to position [1665, 0]
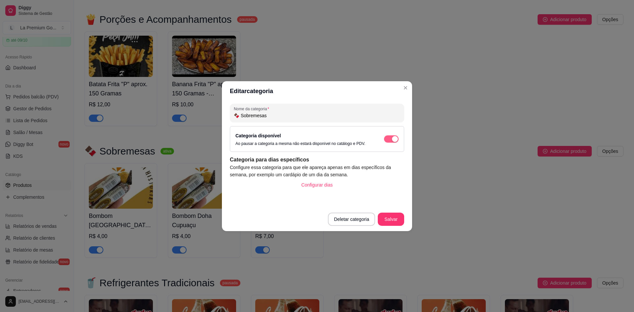
click at [393, 141] on div "button" at bounding box center [395, 139] width 6 height 6
click at [385, 215] on button "Salvar" at bounding box center [391, 219] width 26 height 13
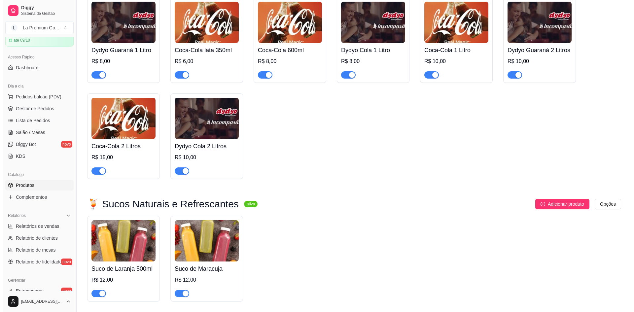
scroll to position [1991, 0]
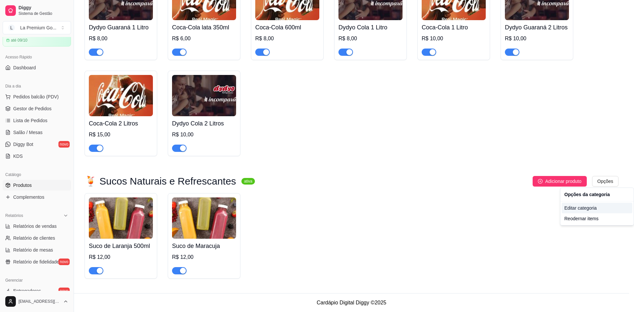
click at [597, 204] on div "Editar categoria" at bounding box center [597, 208] width 71 height 11
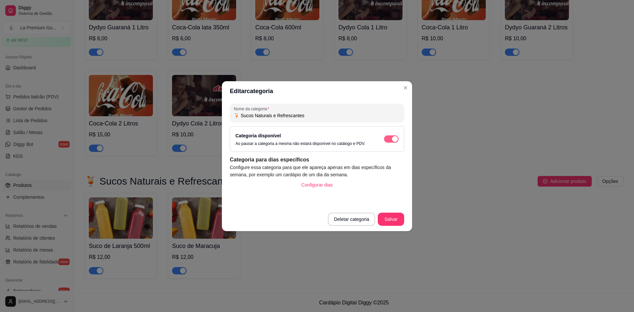
click at [396, 140] on div "button" at bounding box center [395, 139] width 6 height 6
click at [399, 223] on button "Salvar" at bounding box center [391, 219] width 26 height 13
